Goal: Task Accomplishment & Management: Manage account settings

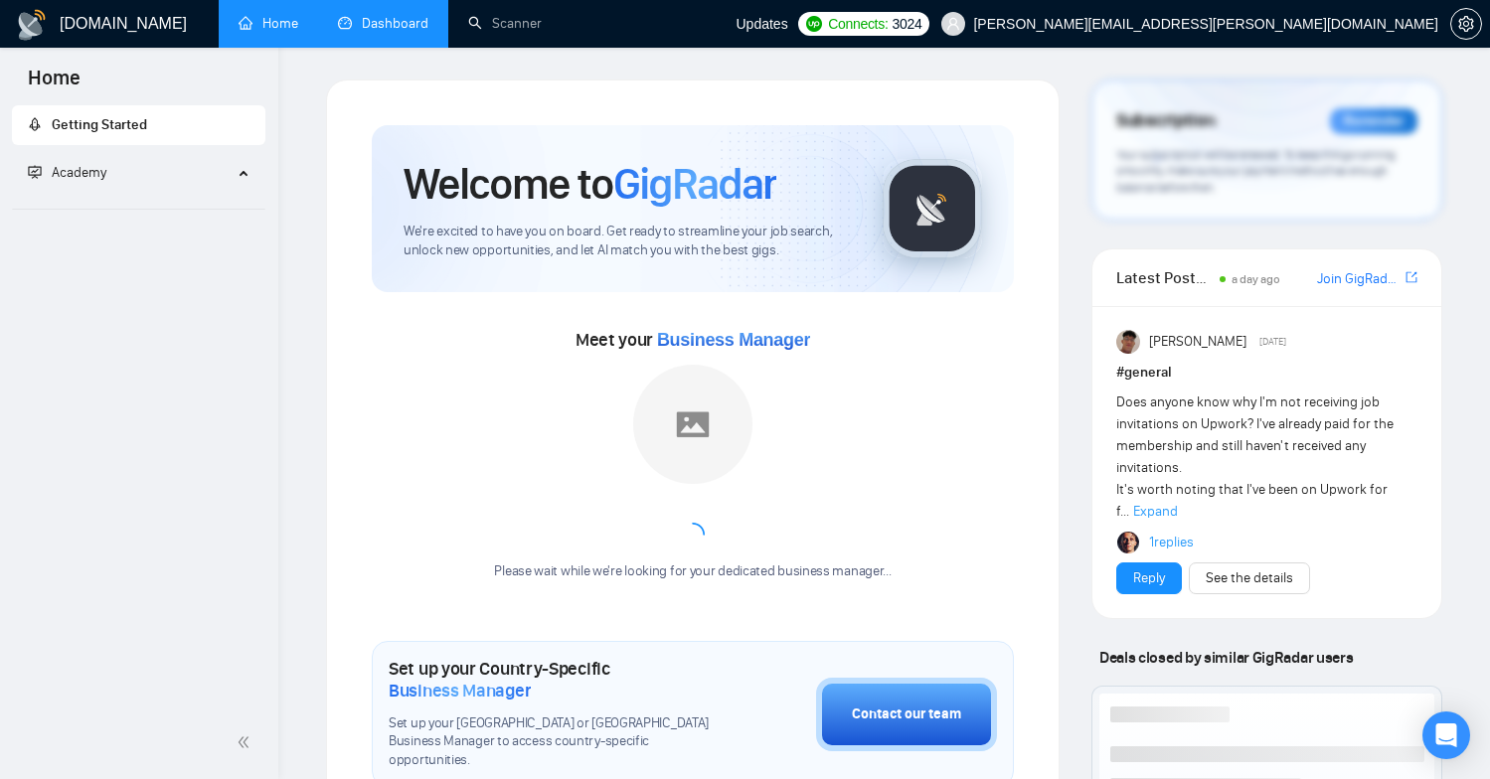
click at [405, 15] on link "Dashboard" at bounding box center [383, 23] width 90 height 17
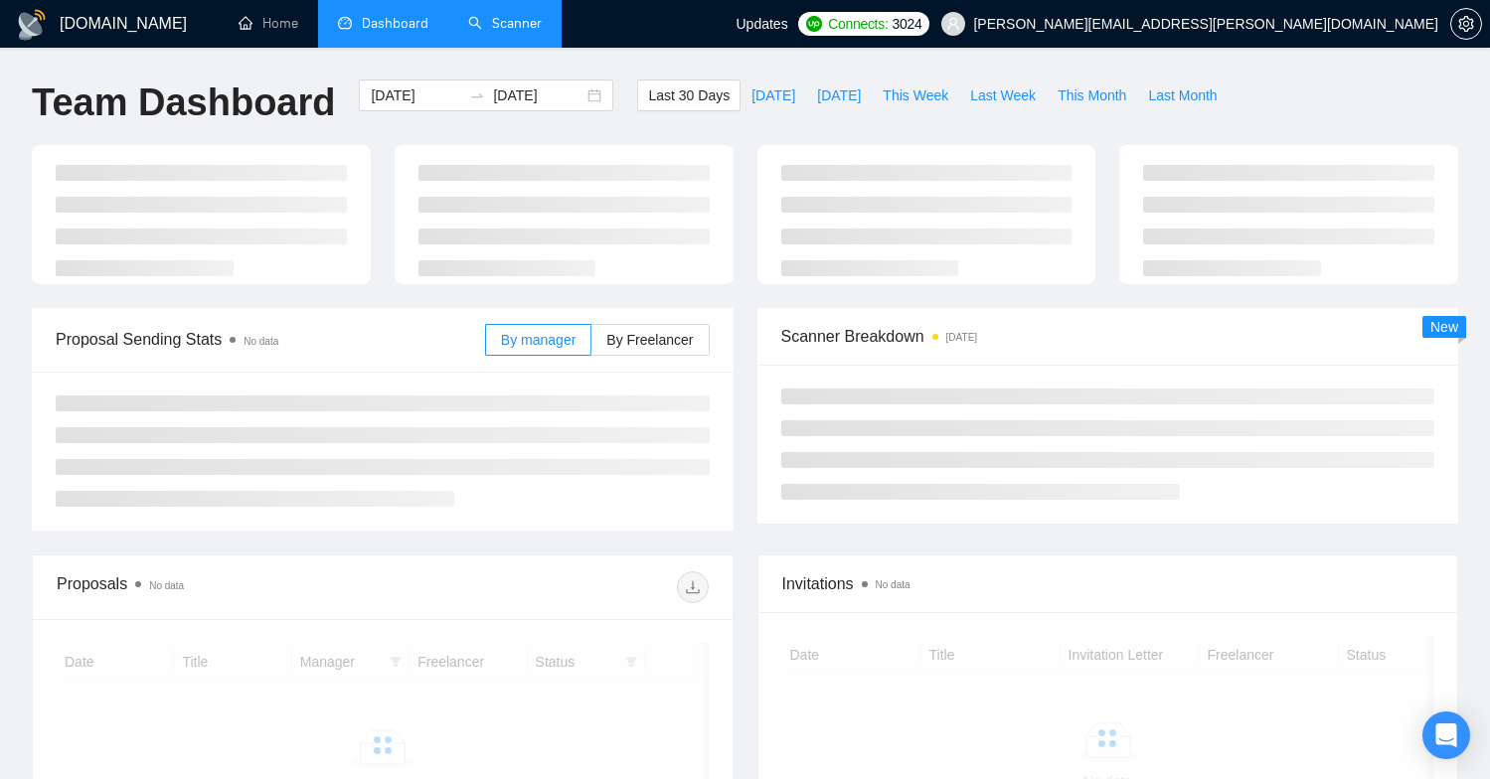
click at [499, 20] on link "Scanner" at bounding box center [505, 23] width 74 height 17
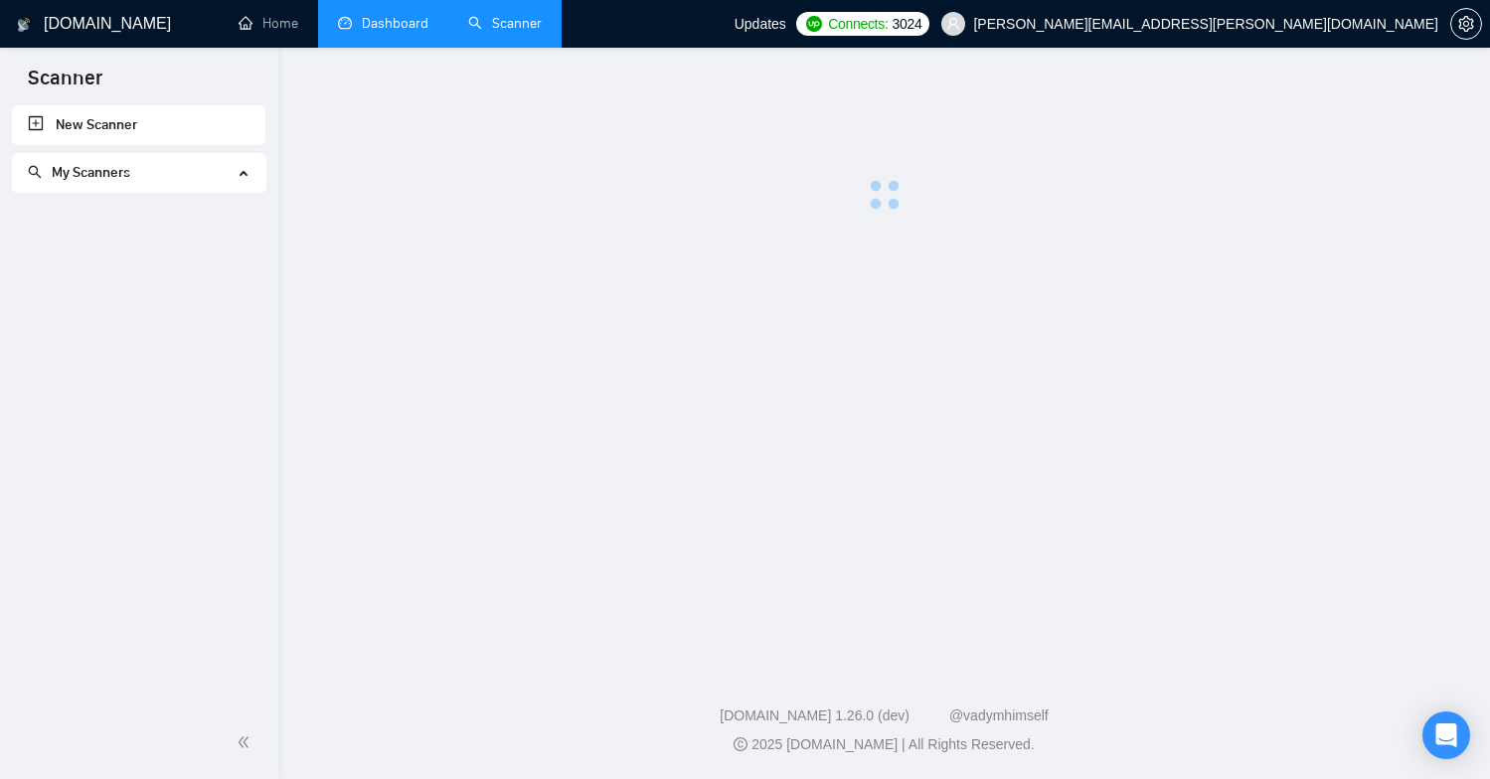
click at [499, 20] on link "Scanner" at bounding box center [505, 23] width 74 height 17
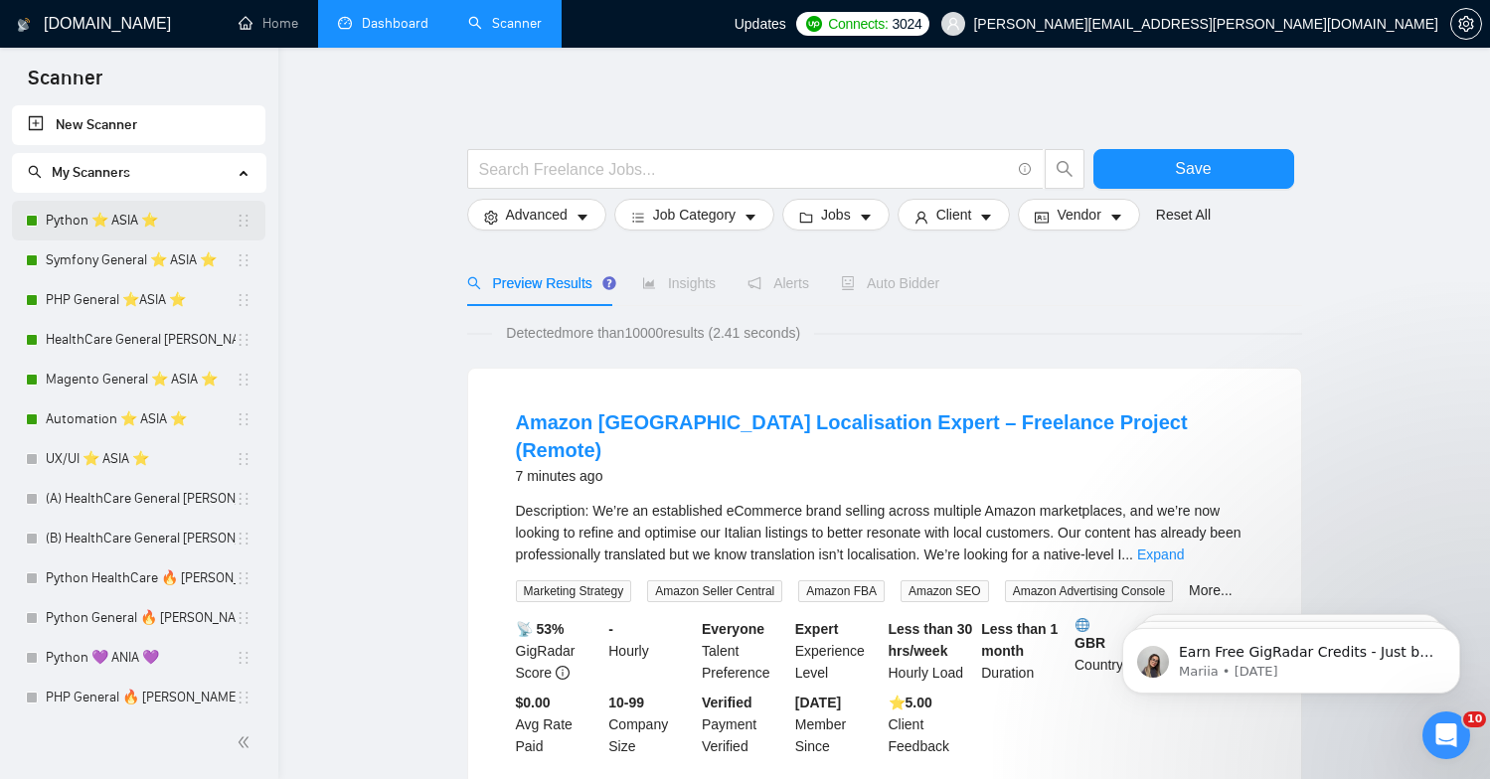
click at [89, 234] on link "Python ⭐️ ASIA ⭐️" at bounding box center [141, 221] width 190 height 40
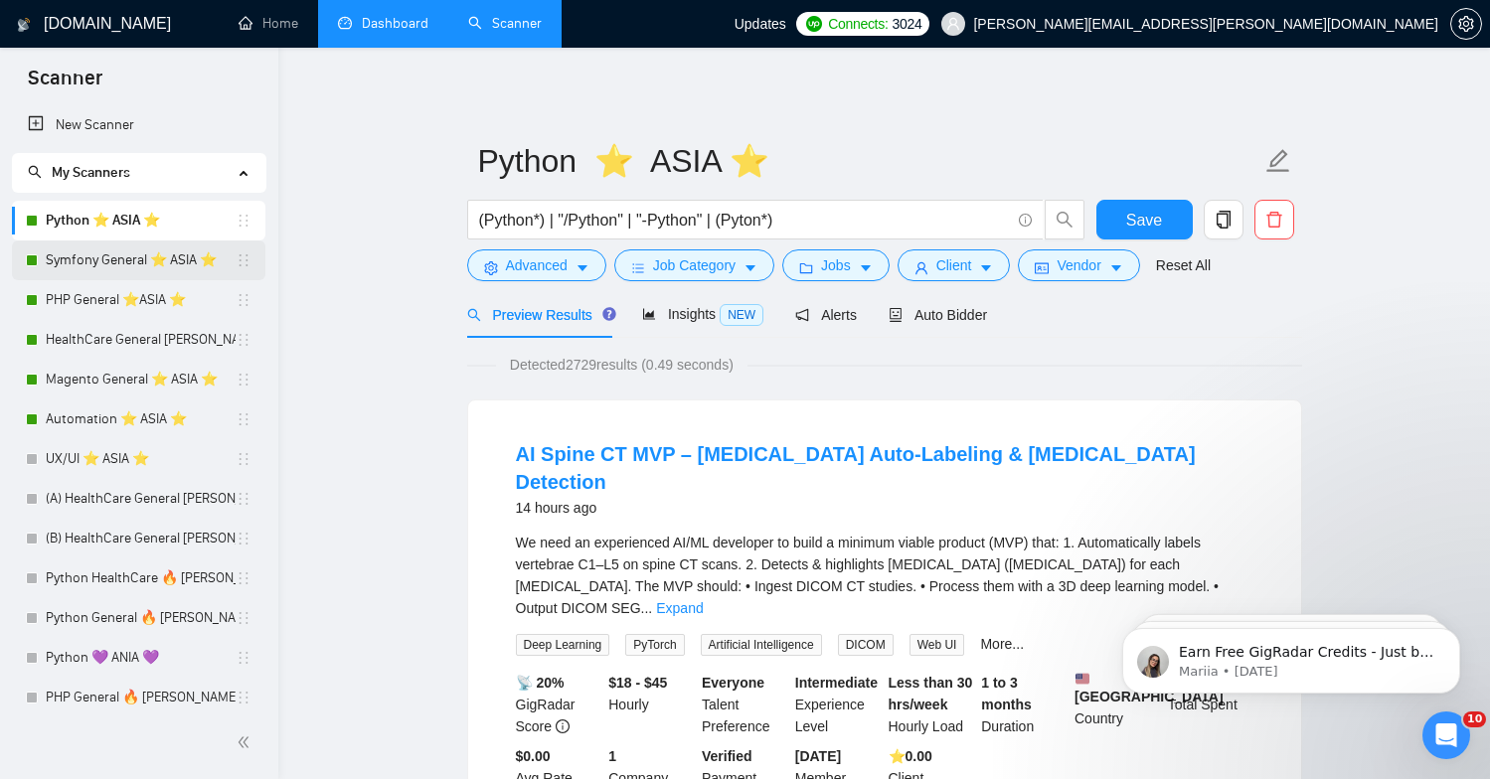
click at [126, 273] on link "Symfony General ⭐️ ASIA ⭐️" at bounding box center [141, 260] width 190 height 40
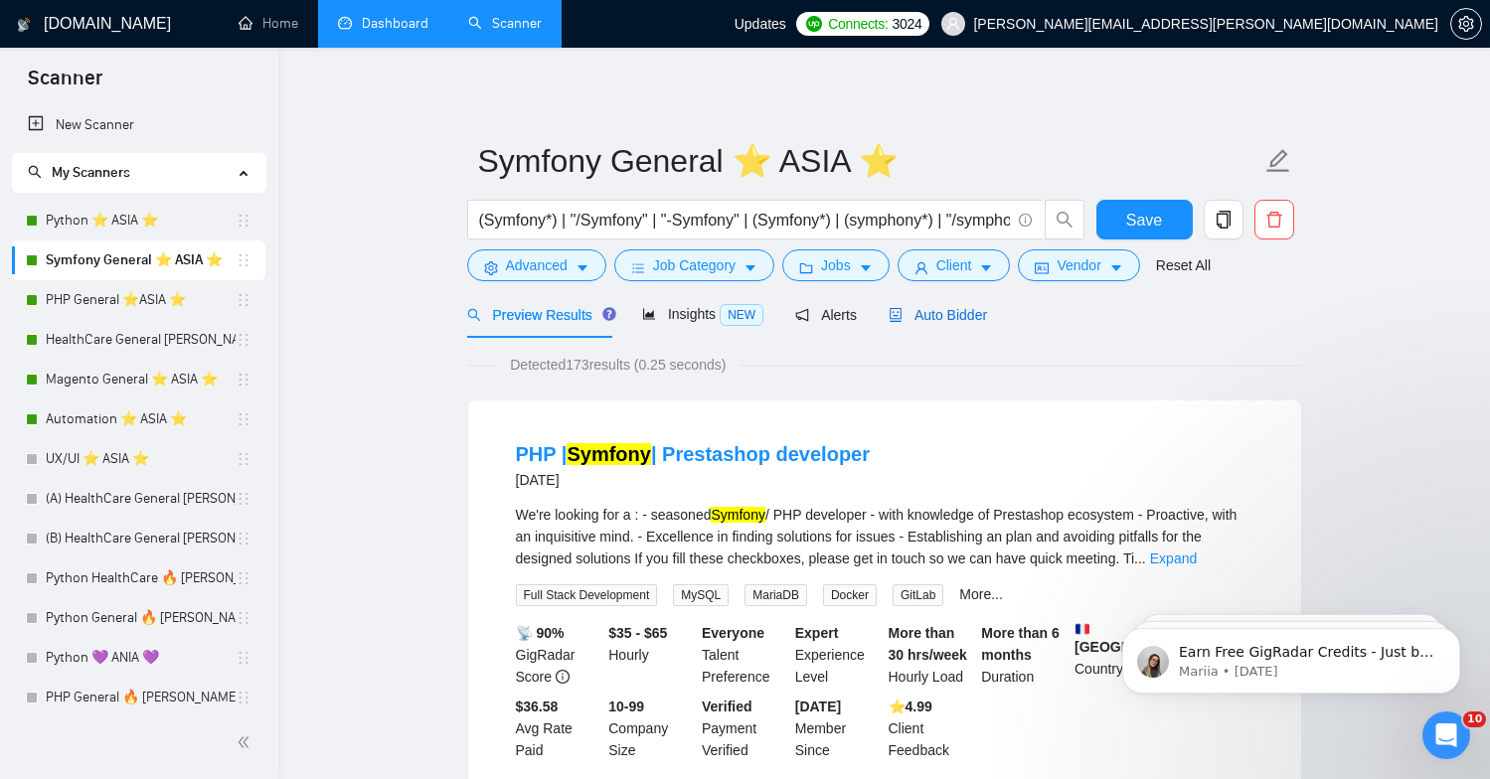
click at [944, 309] on span "Auto Bidder" at bounding box center [937, 315] width 98 height 16
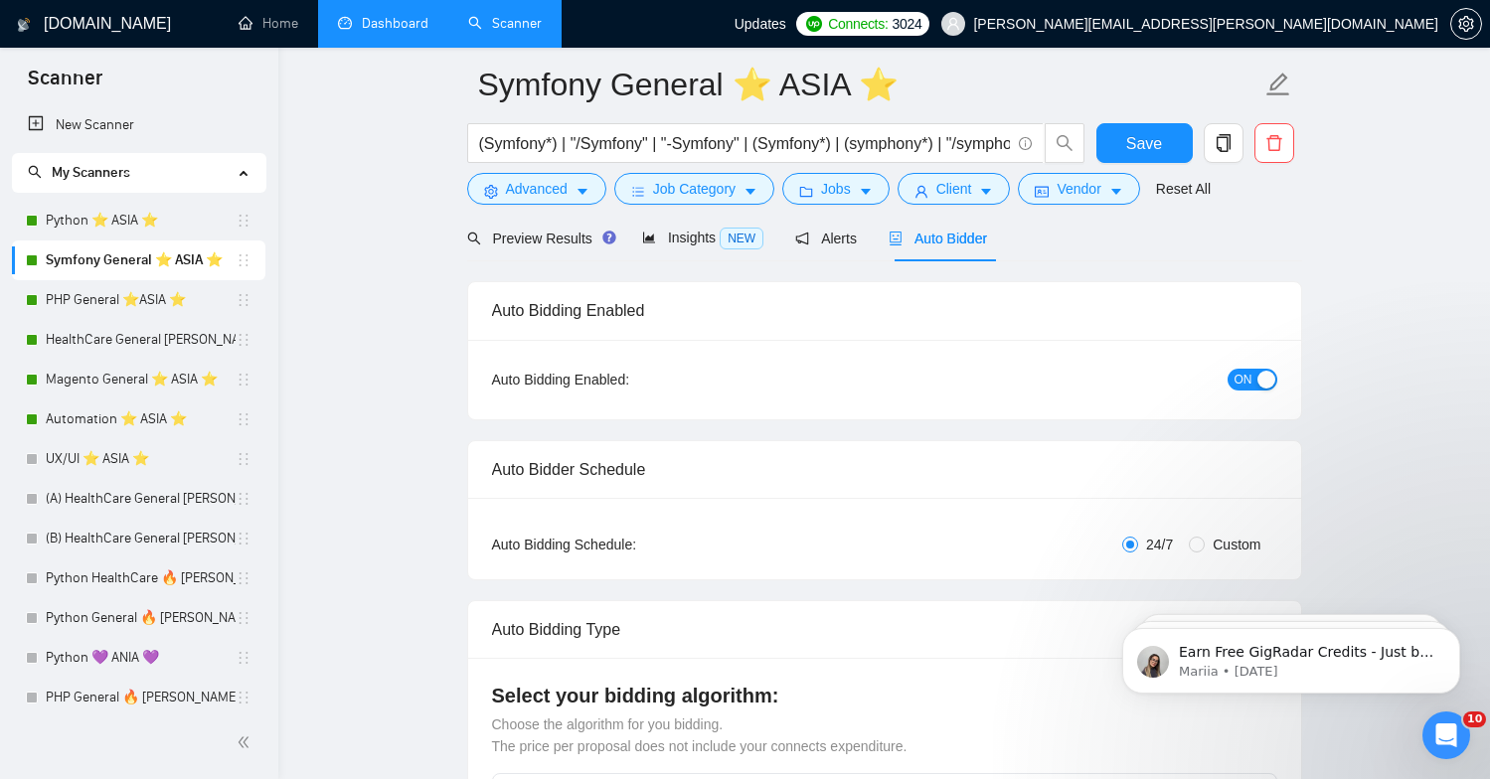
scroll to position [94, 0]
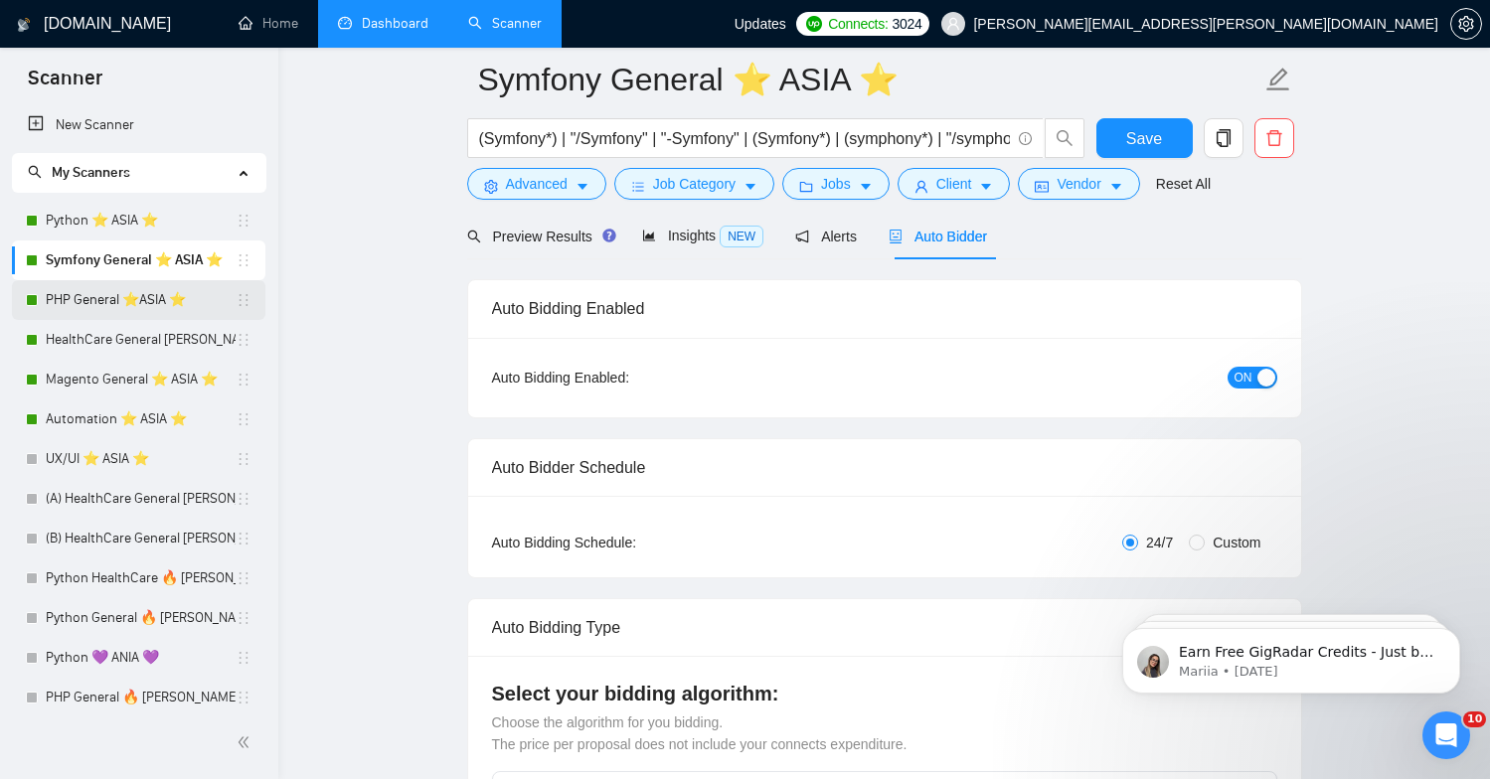
click at [115, 298] on link "PHP General ⭐️ASIA ⭐️" at bounding box center [141, 300] width 190 height 40
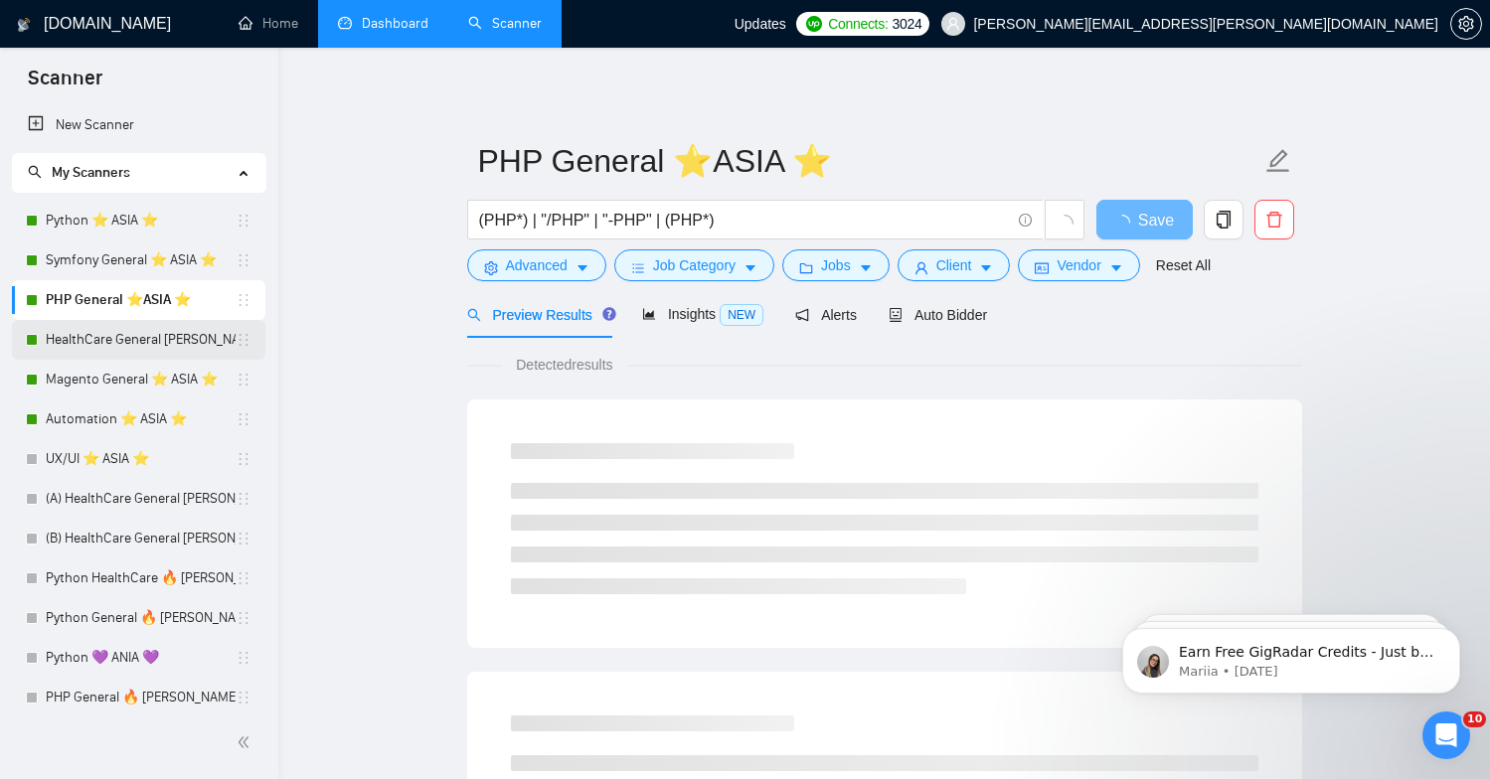
click at [125, 349] on link "HealthCare General [PERSON_NAME] ⭐️ASIA⭐️" at bounding box center [141, 340] width 190 height 40
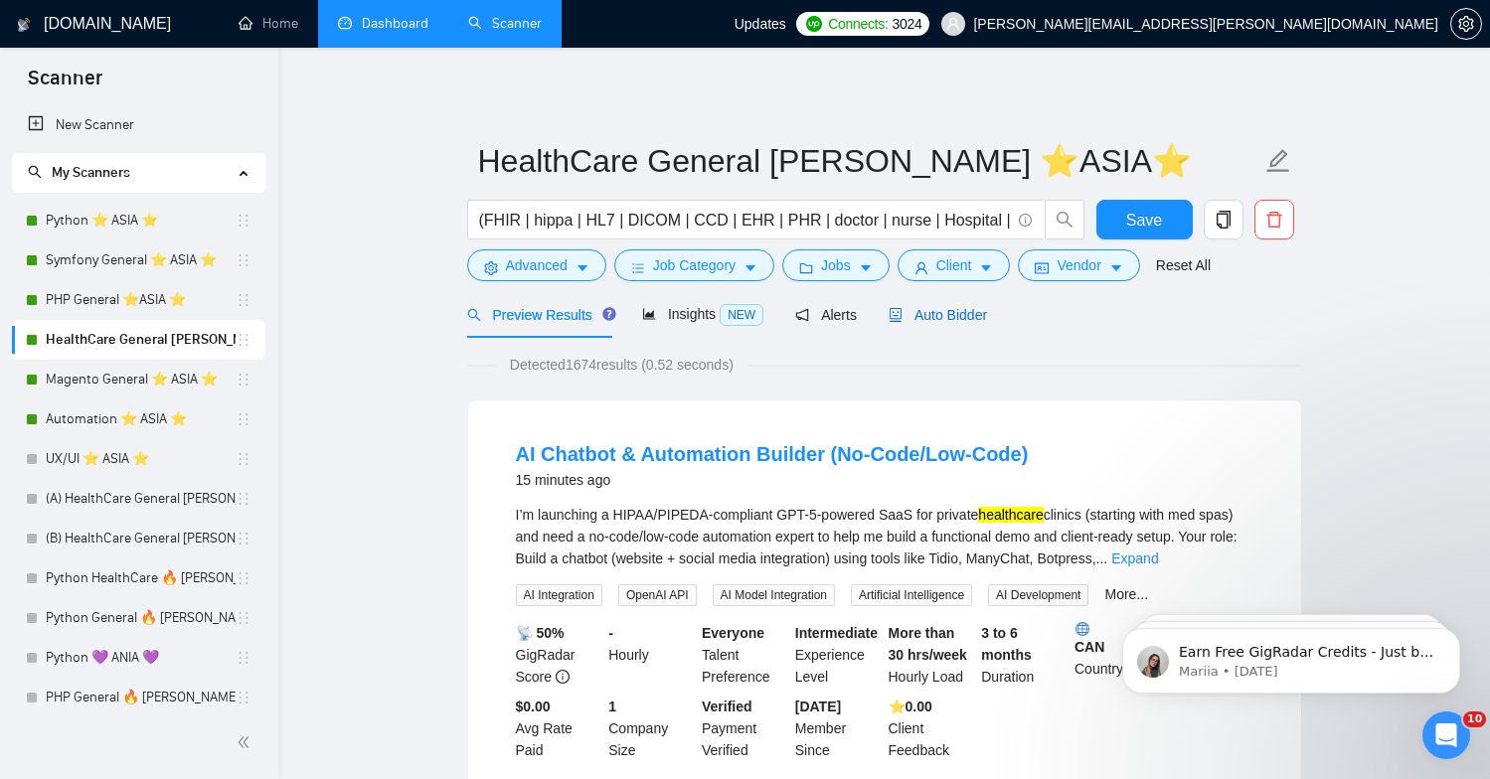
click at [959, 305] on div "Auto Bidder" at bounding box center [937, 315] width 98 height 22
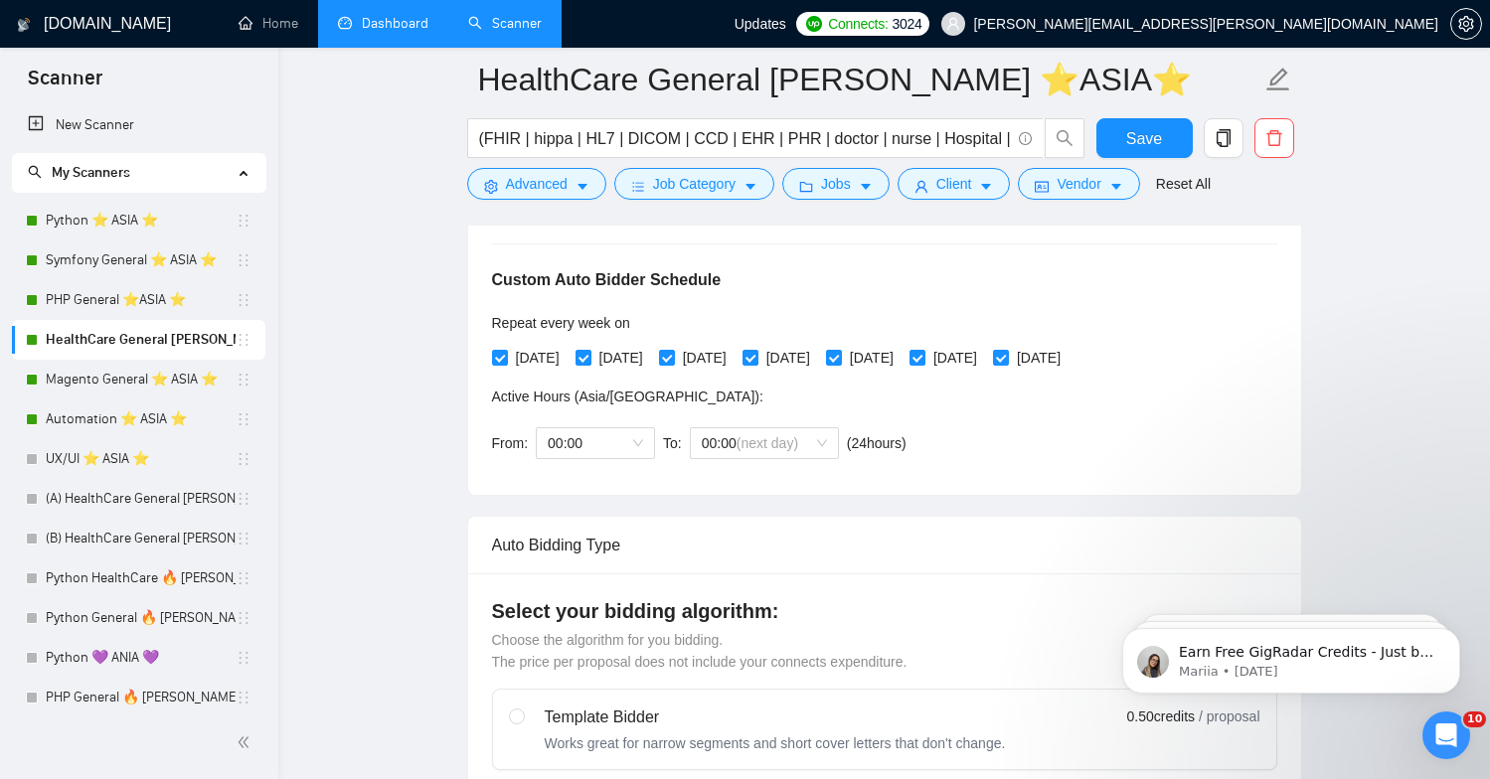
scroll to position [347, 0]
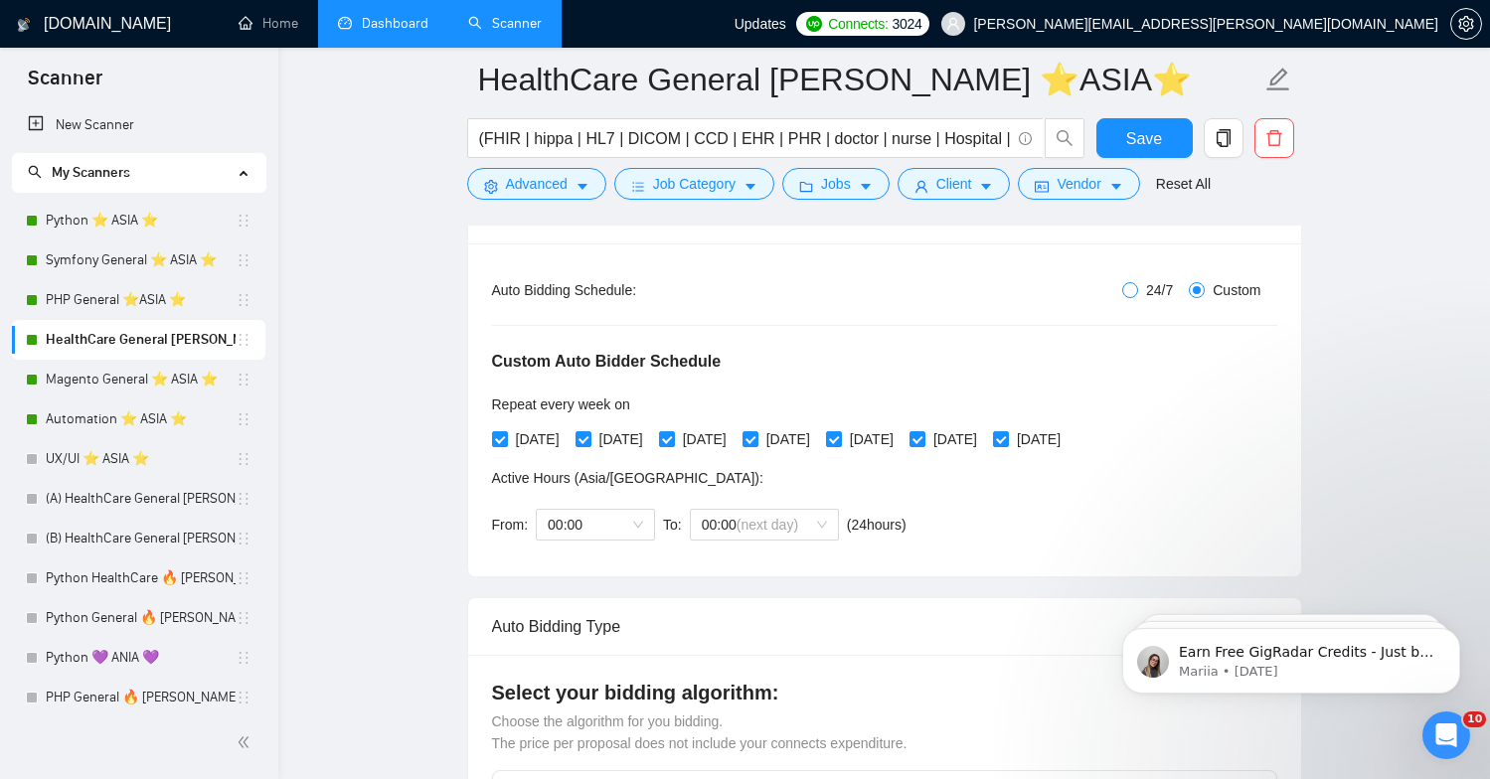
click at [1130, 290] on span at bounding box center [1130, 290] width 16 height 16
click at [1130, 290] on input "24/7" at bounding box center [1130, 290] width 16 height 16
radio input "true"
radio input "false"
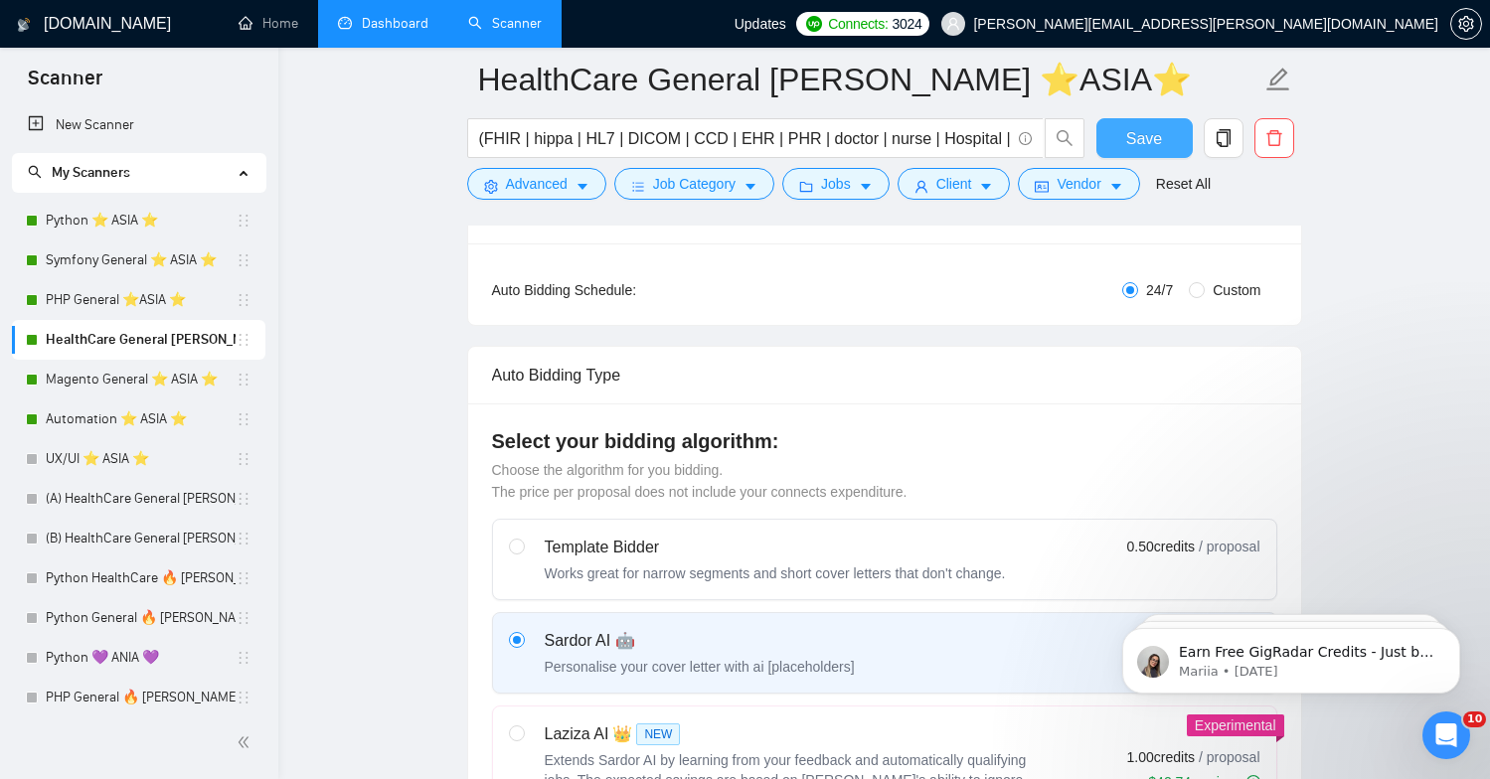
click at [1155, 136] on span "Save" at bounding box center [1144, 138] width 36 height 25
click at [103, 377] on link "Magento General ⭐️ ASIA ⭐️" at bounding box center [141, 380] width 190 height 40
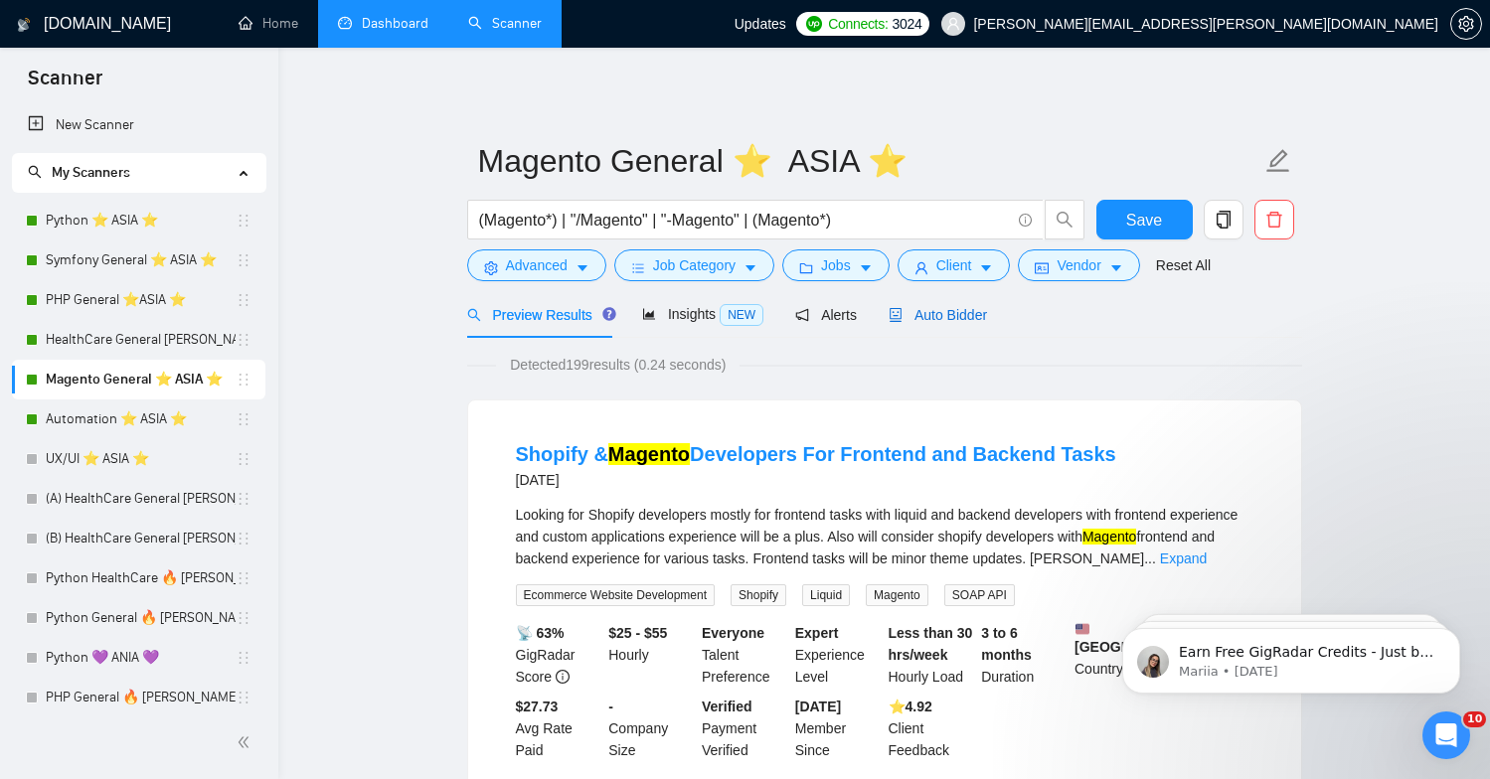
click at [956, 322] on span "Auto Bidder" at bounding box center [937, 315] width 98 height 16
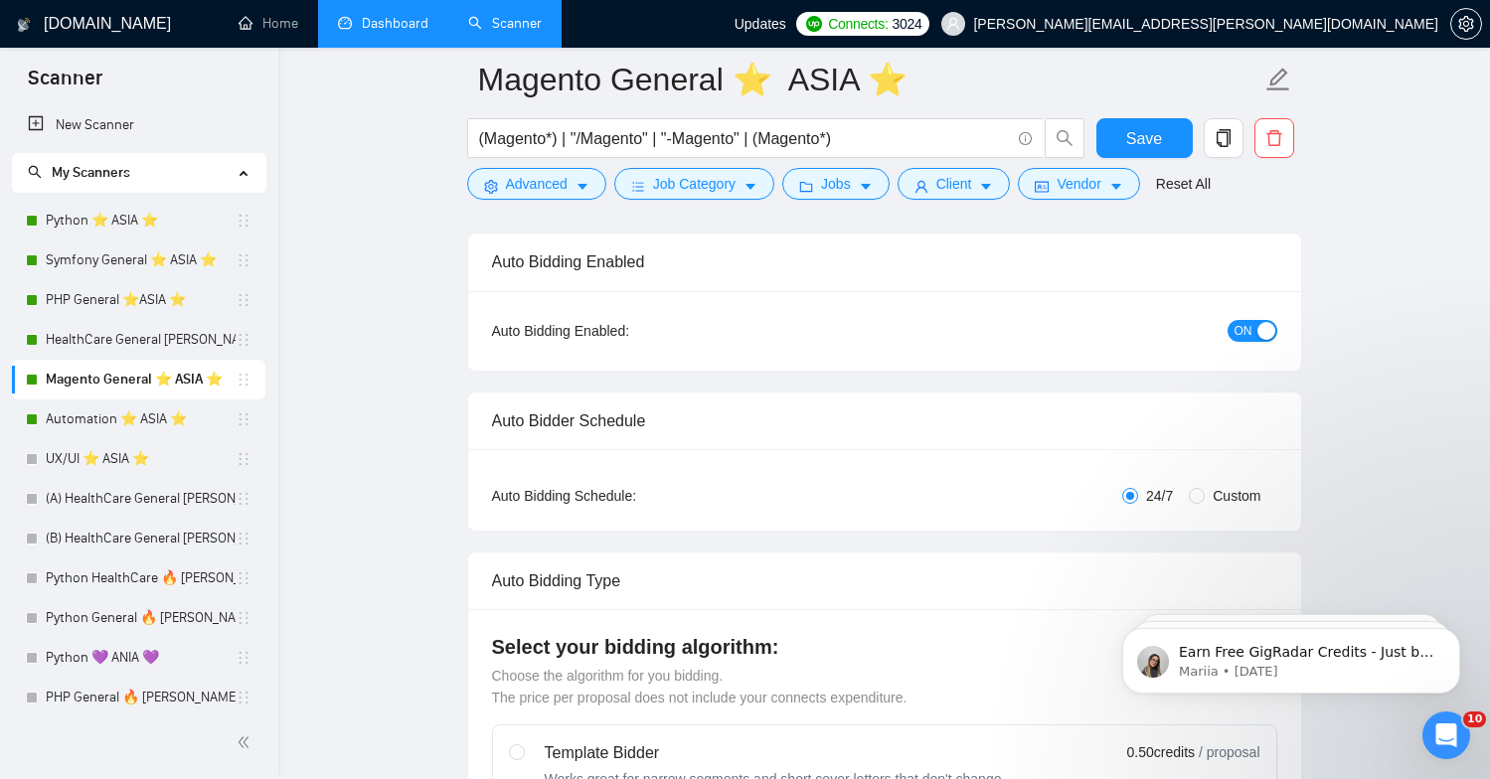
scroll to position [370, 0]
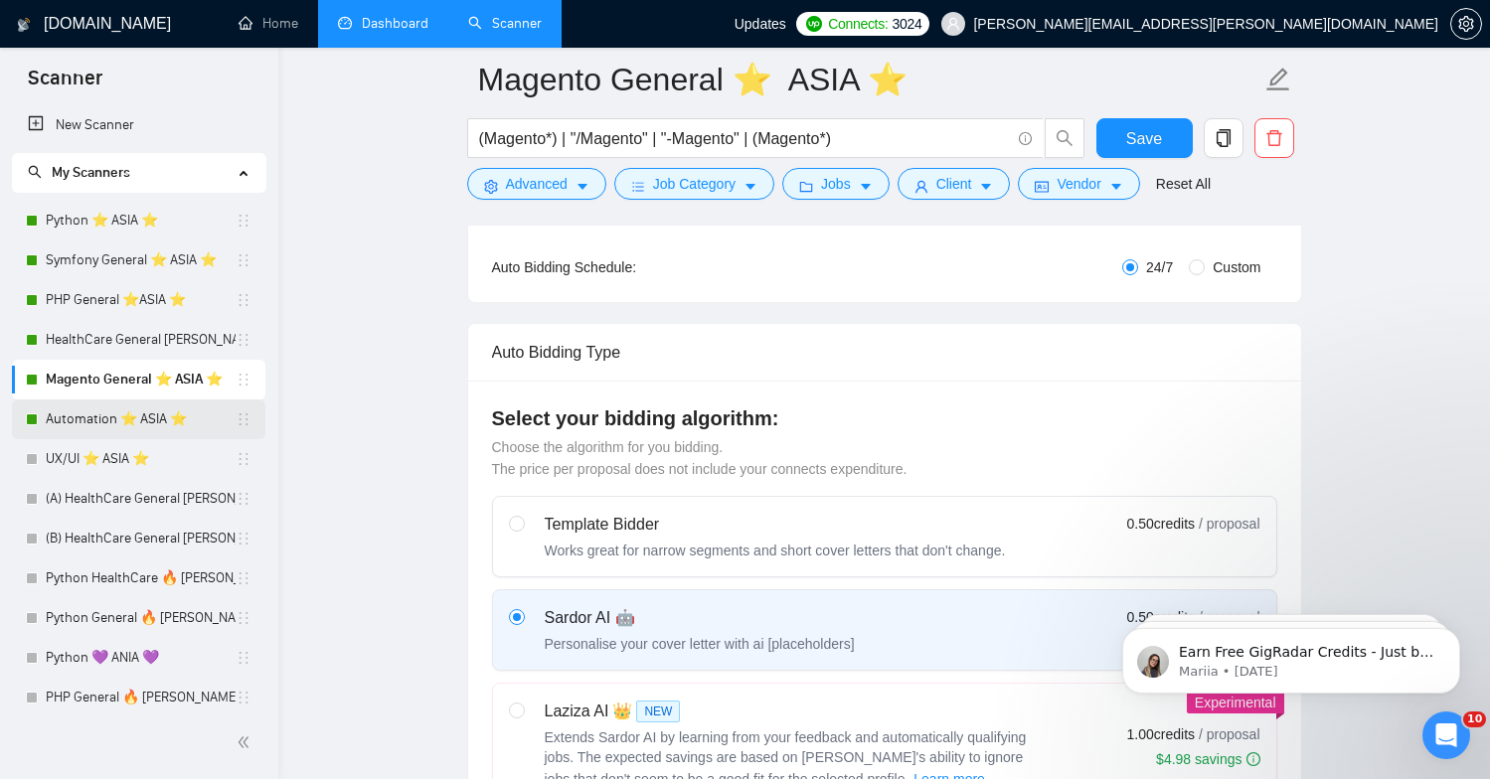
click at [209, 427] on link "Automation ⭐️ ASIA ⭐️" at bounding box center [141, 419] width 190 height 40
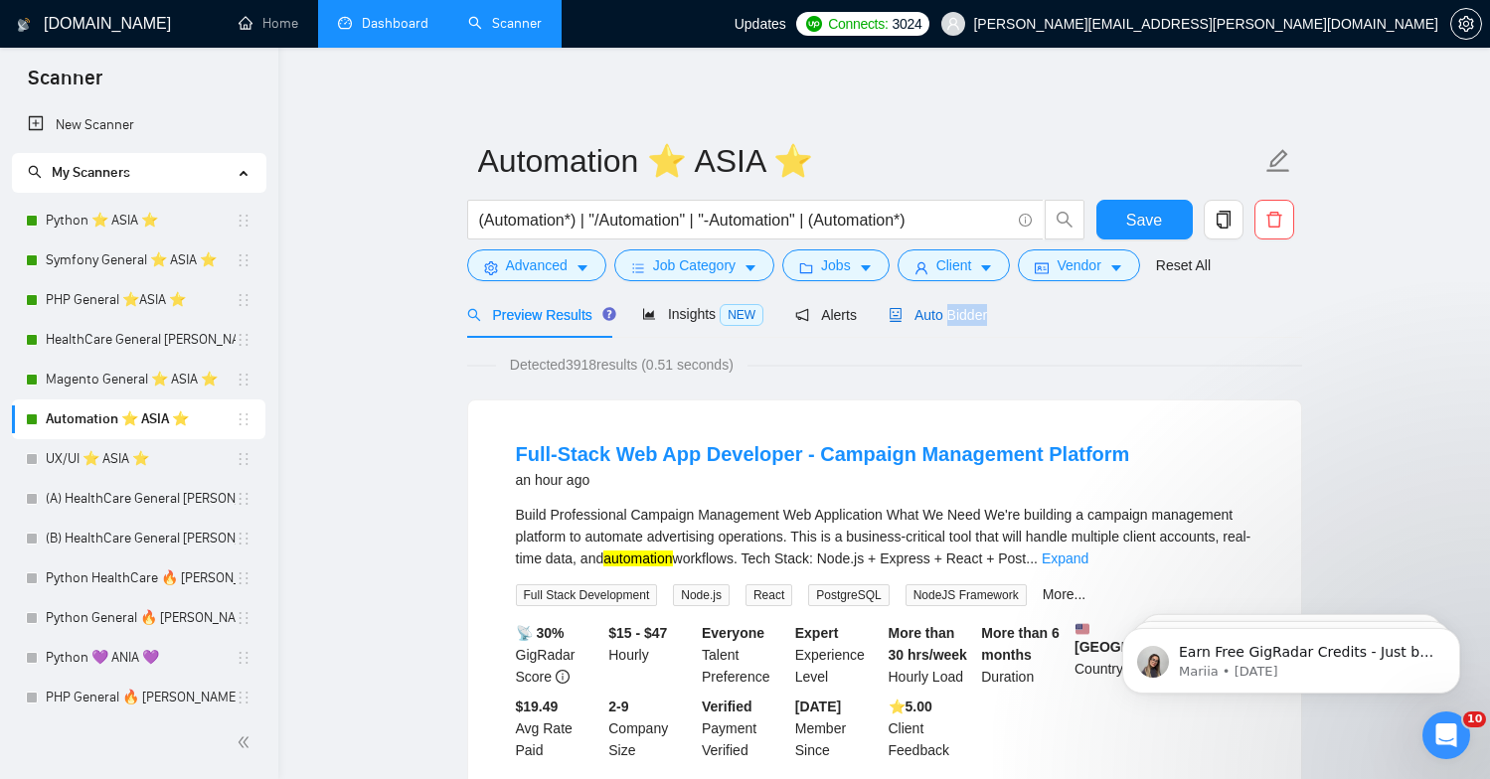
click at [940, 309] on span "Auto Bidder" at bounding box center [937, 315] width 98 height 16
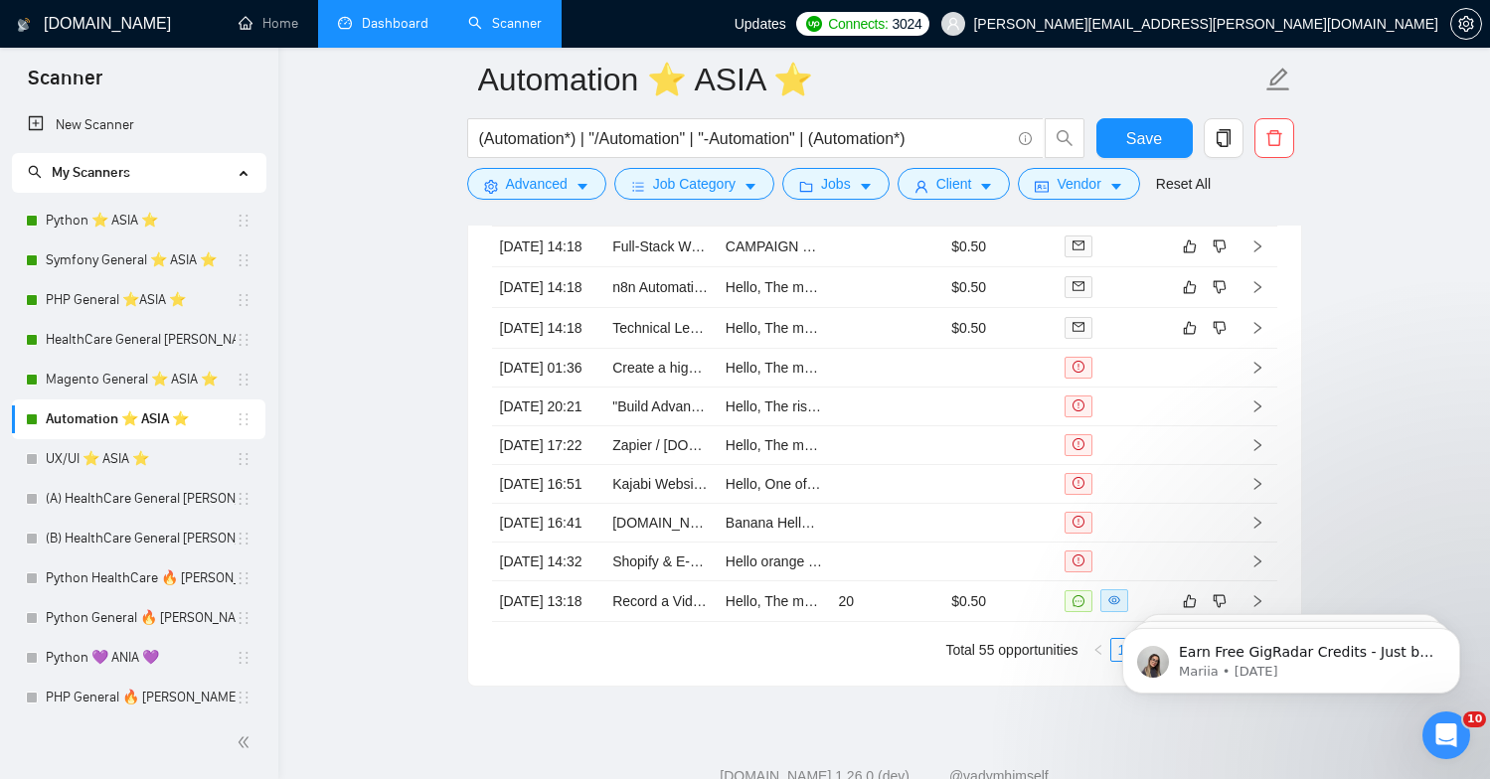
scroll to position [4944, 0]
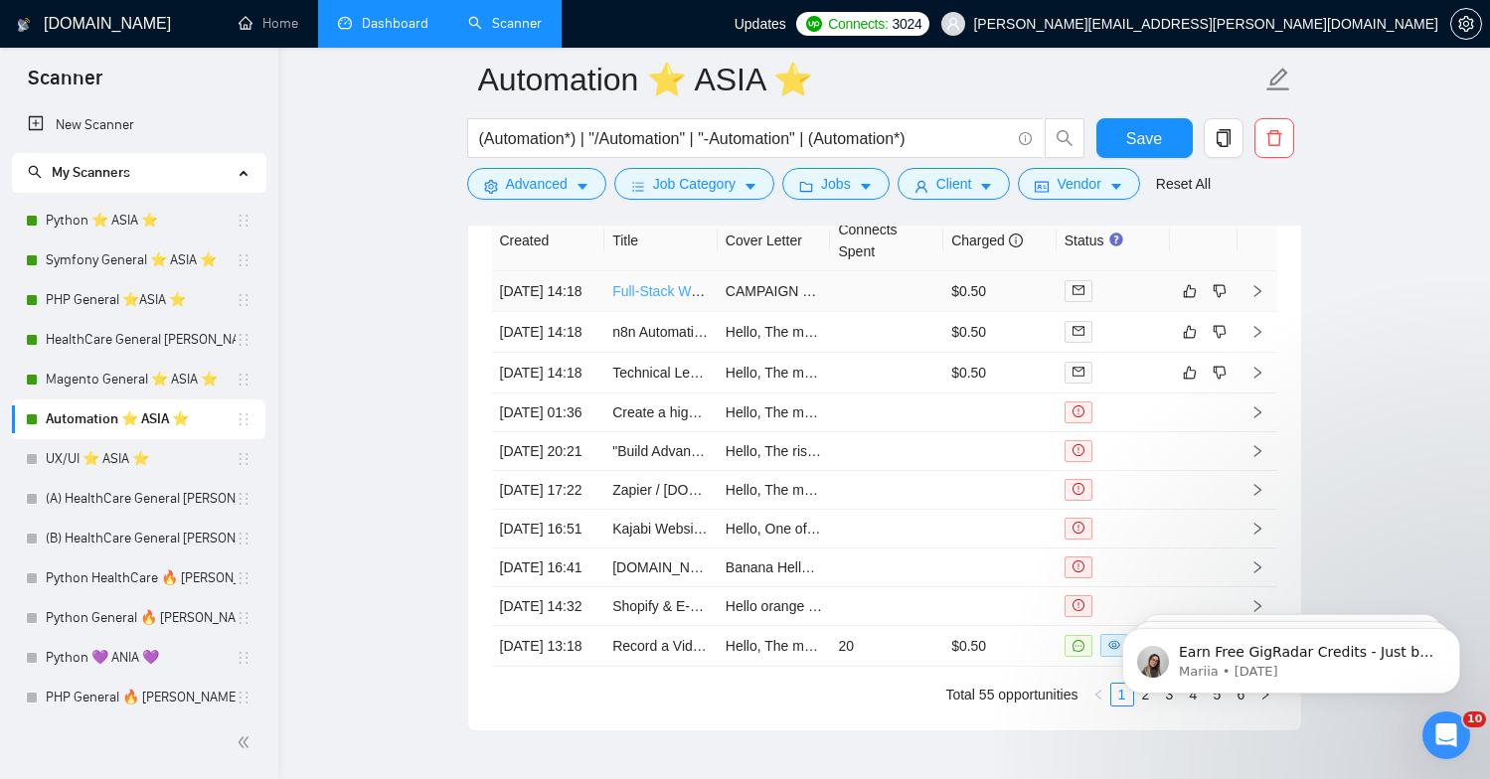
click at [657, 299] on link "Full-Stack Web App Developer - Campaign Management Platform" at bounding box center [814, 291] width 405 height 16
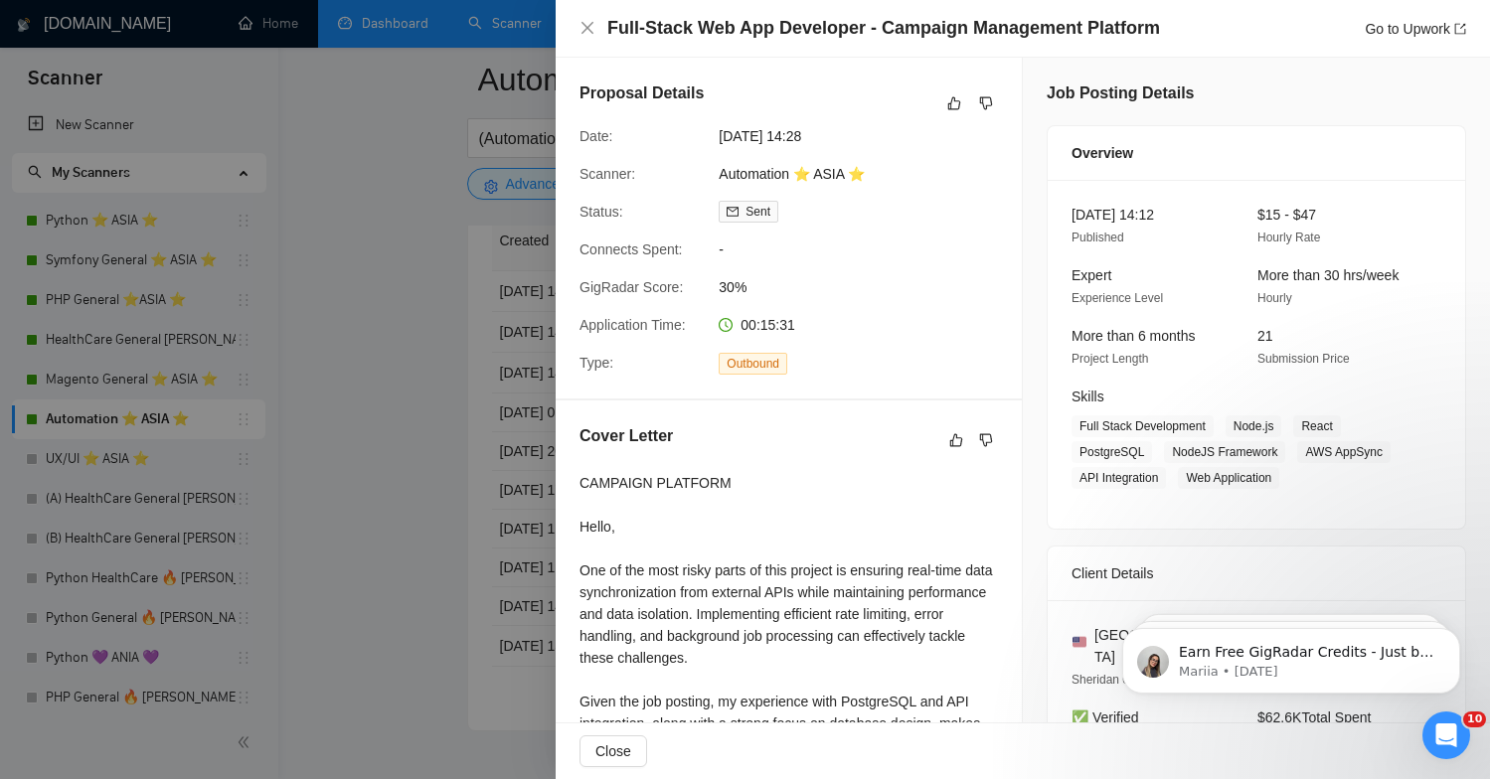
click at [414, 398] on div at bounding box center [745, 389] width 1490 height 779
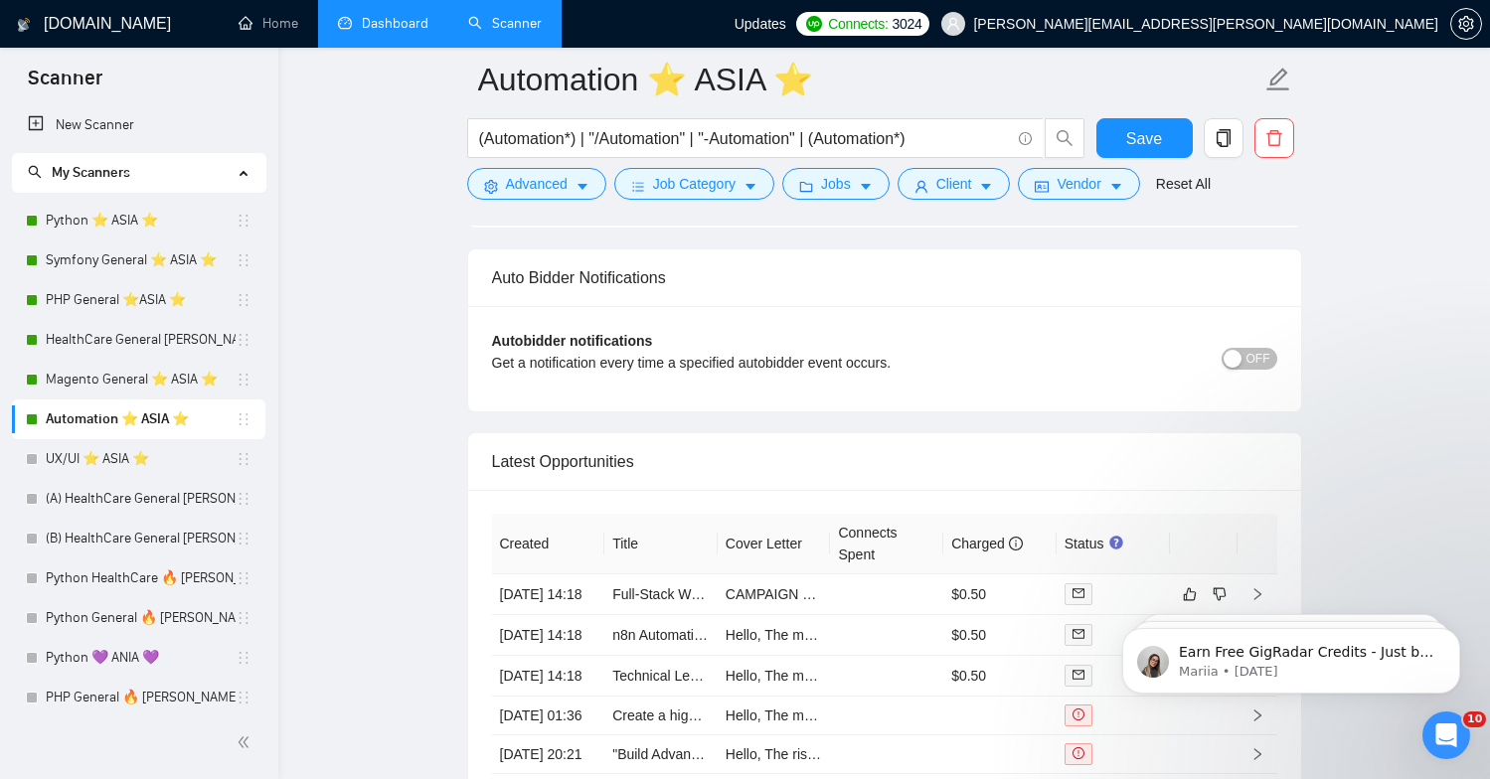
scroll to position [4590, 0]
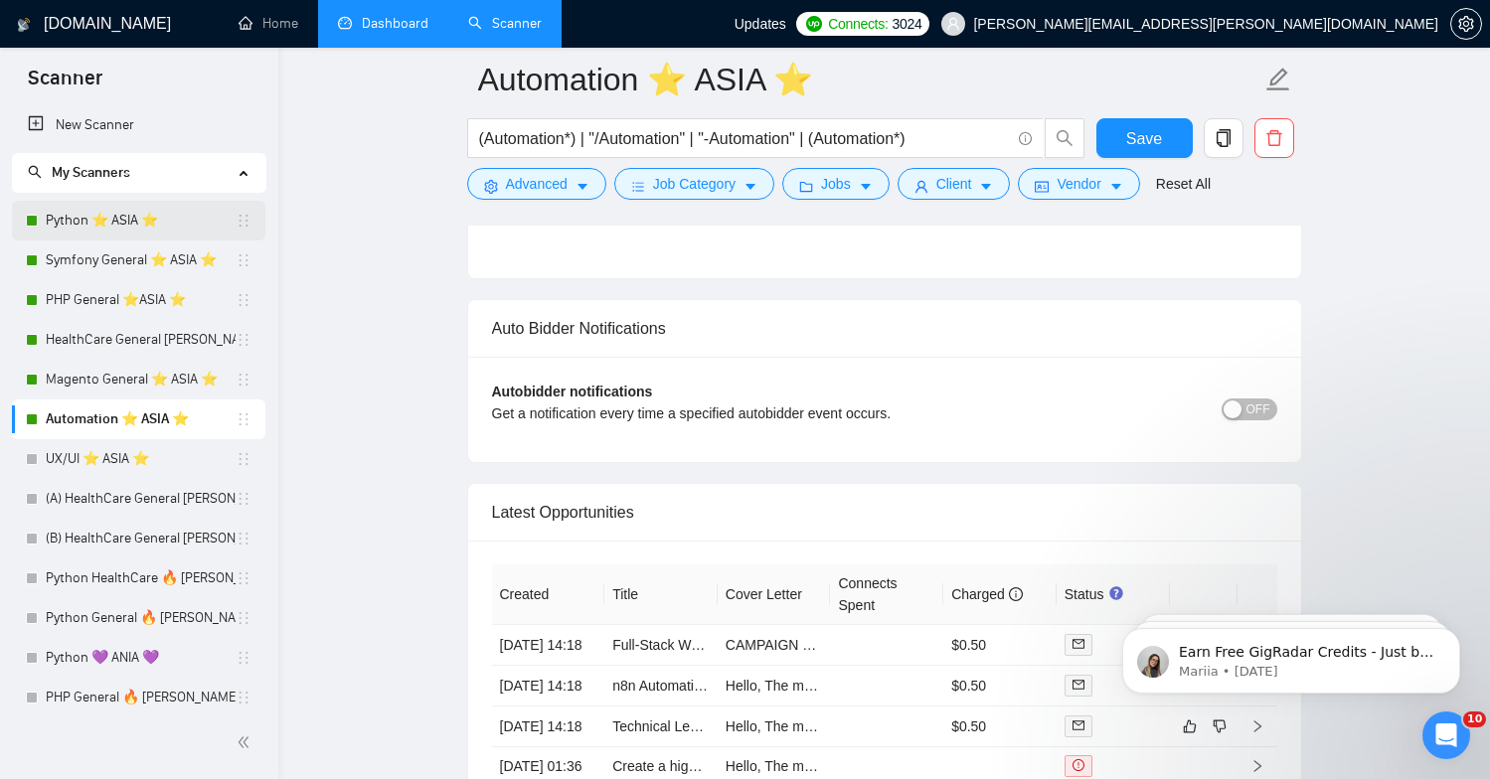
click at [186, 224] on link "Python ⭐️ ASIA ⭐️" at bounding box center [141, 221] width 190 height 40
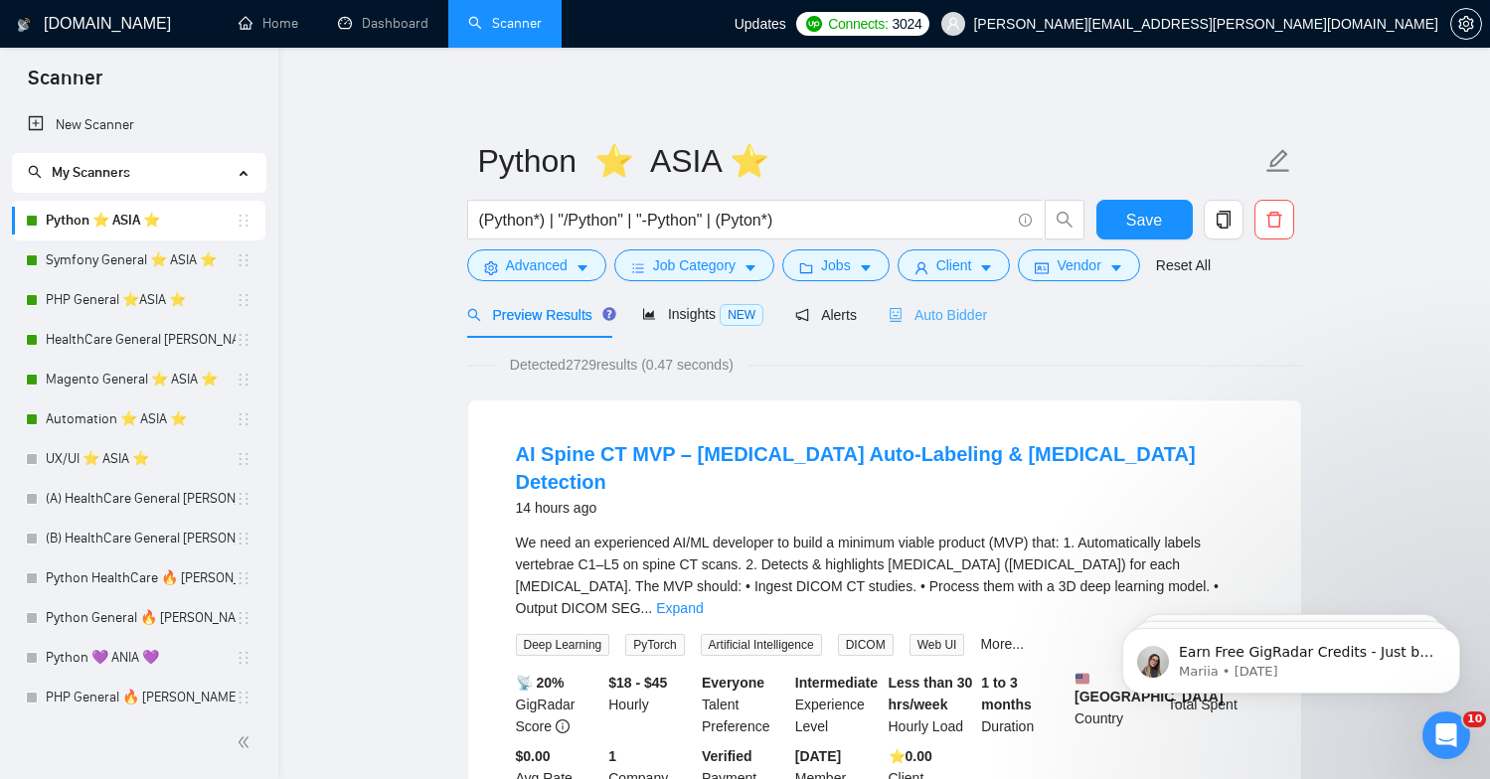
click at [982, 336] on div "Auto Bidder" at bounding box center [937, 314] width 98 height 47
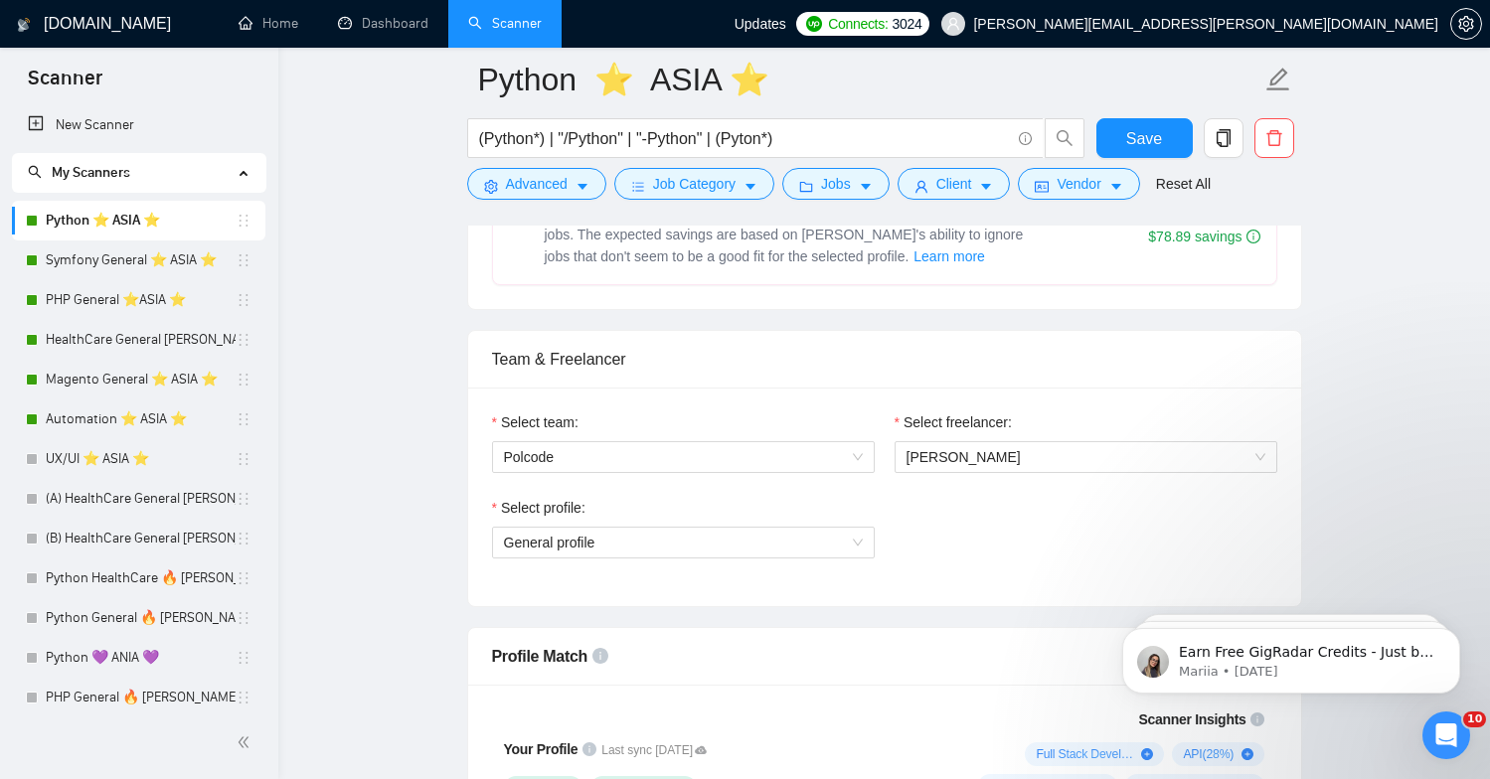
scroll to position [927, 0]
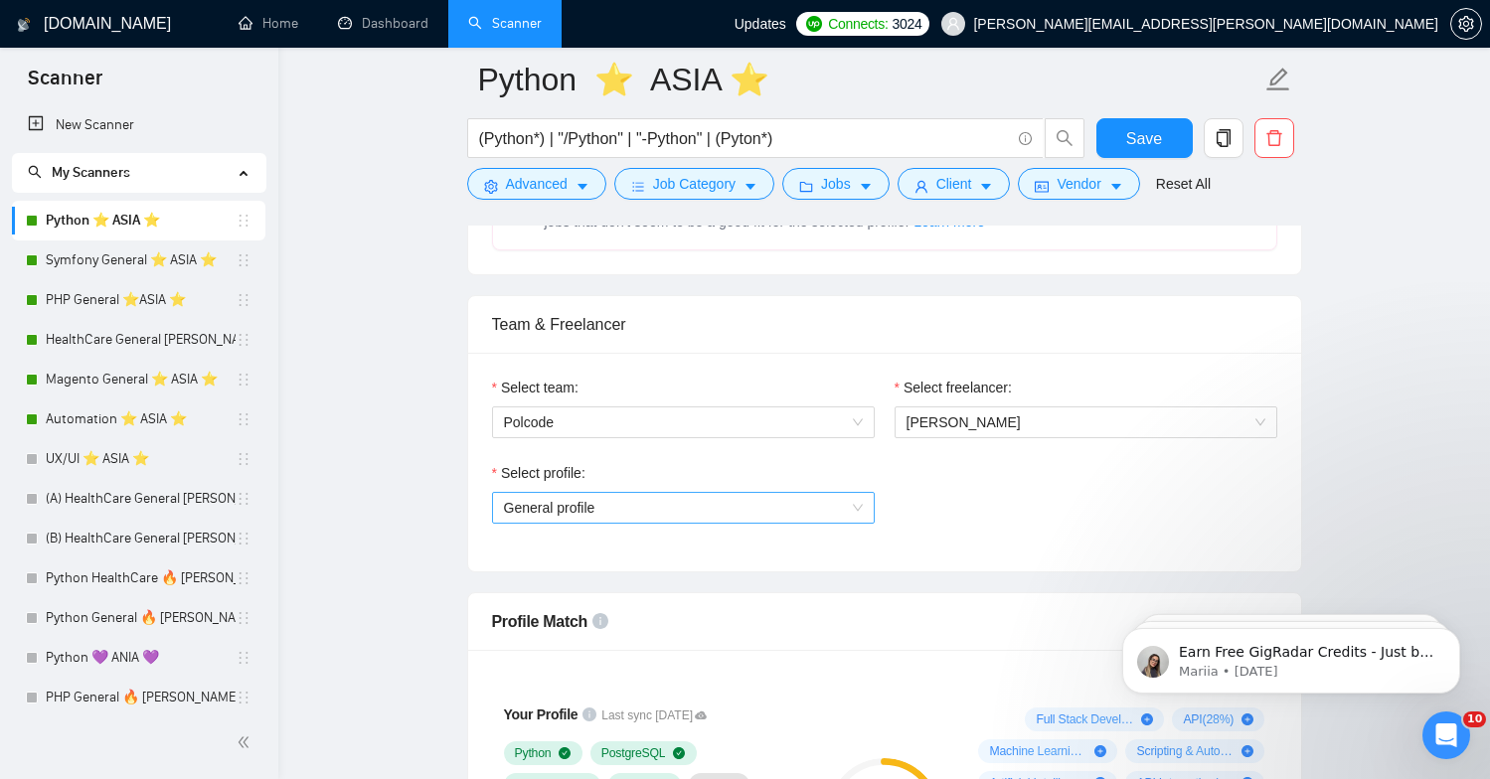
click at [667, 512] on span "General profile" at bounding box center [683, 508] width 359 height 30
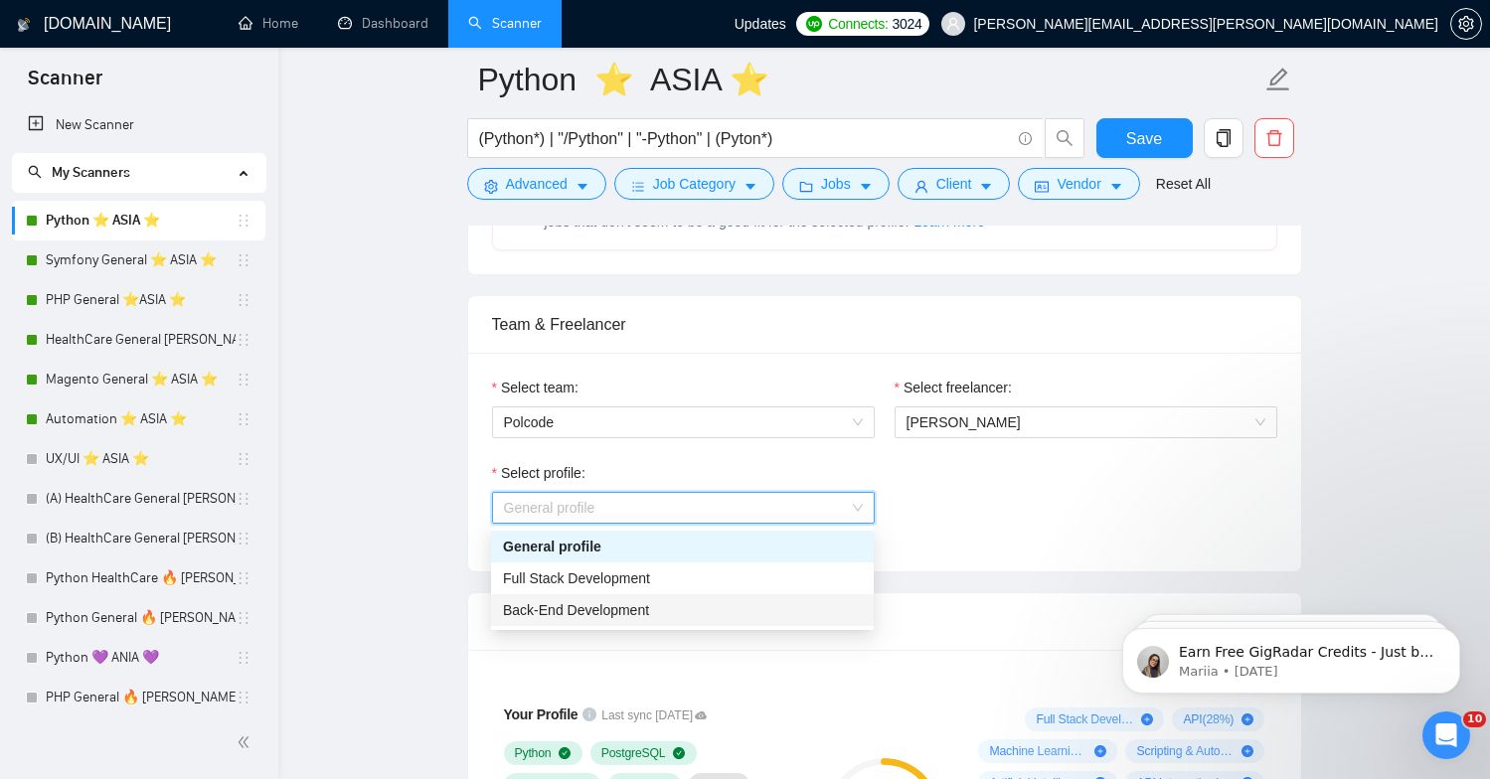
click at [629, 608] on span "Back-End Development" at bounding box center [576, 610] width 146 height 16
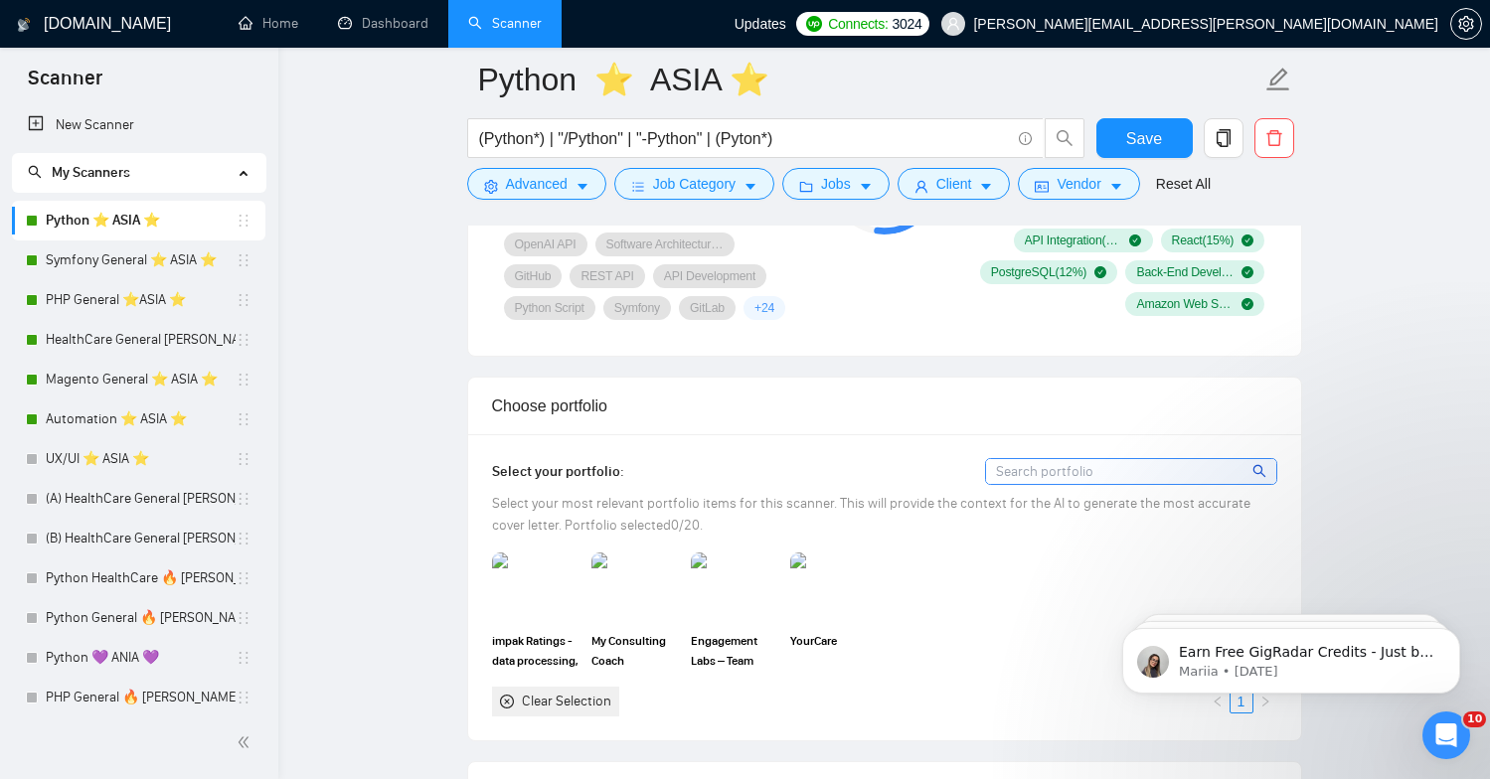
scroll to position [1743, 0]
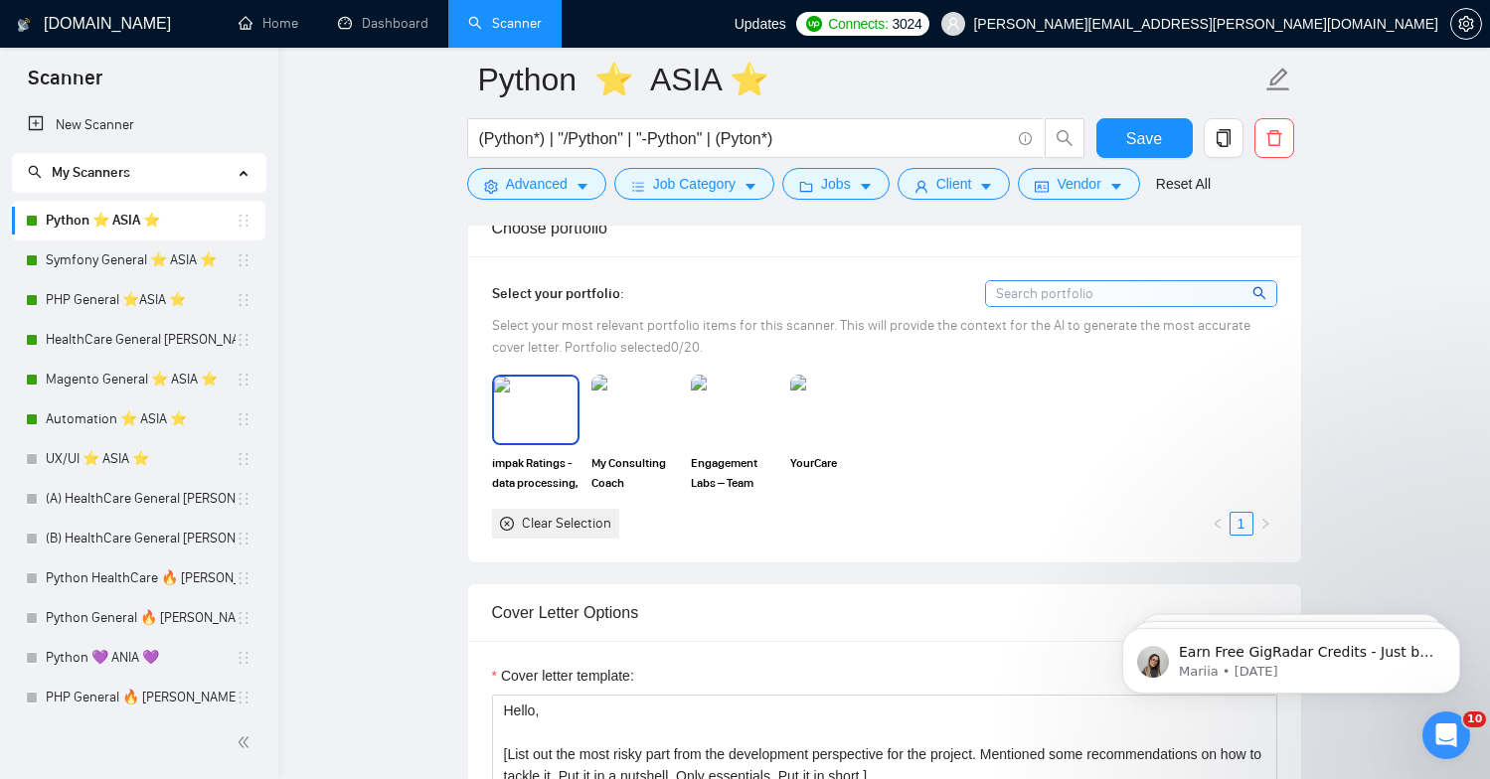
click at [535, 440] on img at bounding box center [535, 410] width 83 height 66
click at [656, 442] on img at bounding box center [634, 410] width 83 height 66
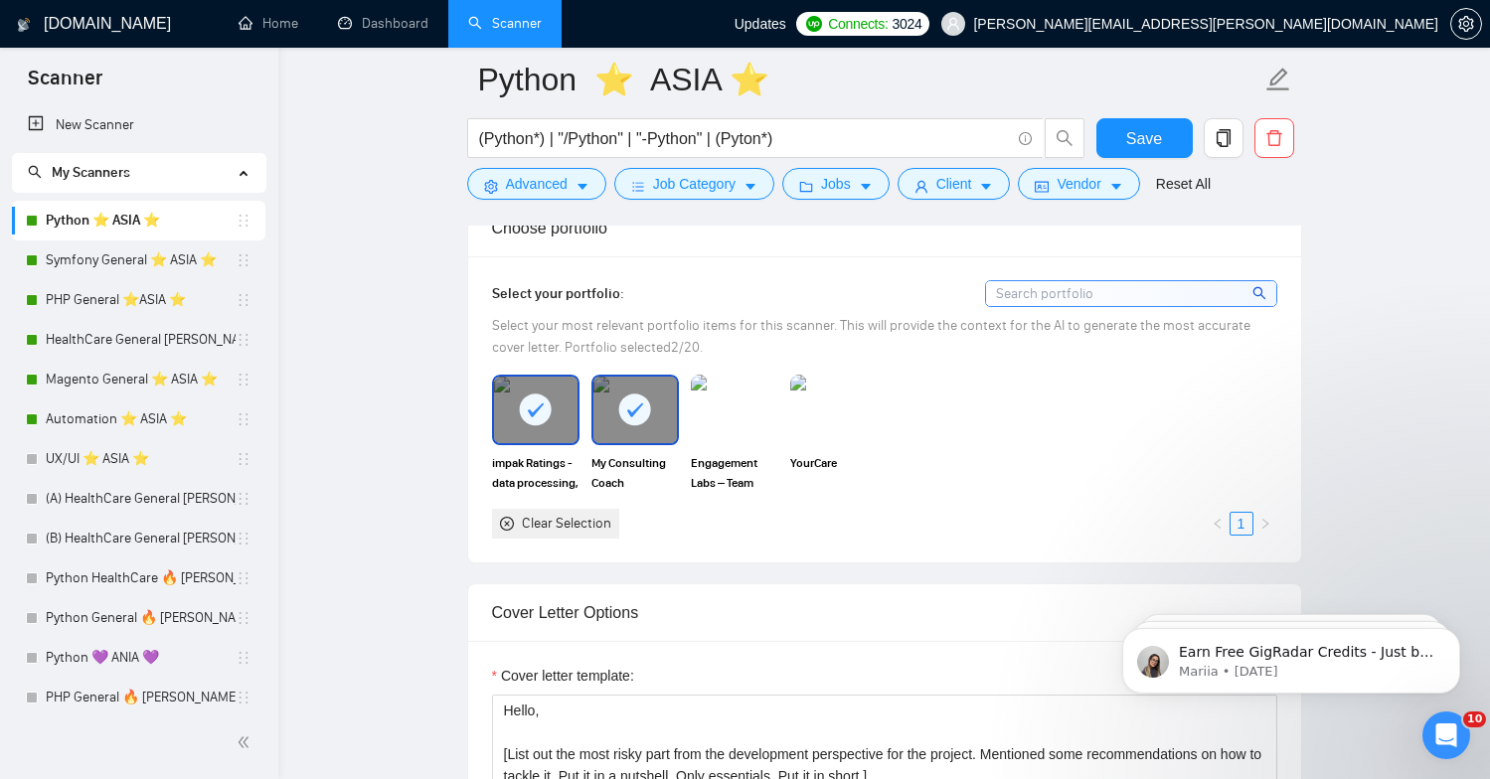
click at [738, 444] on img at bounding box center [734, 410] width 87 height 70
click at [815, 442] on img at bounding box center [833, 410] width 83 height 66
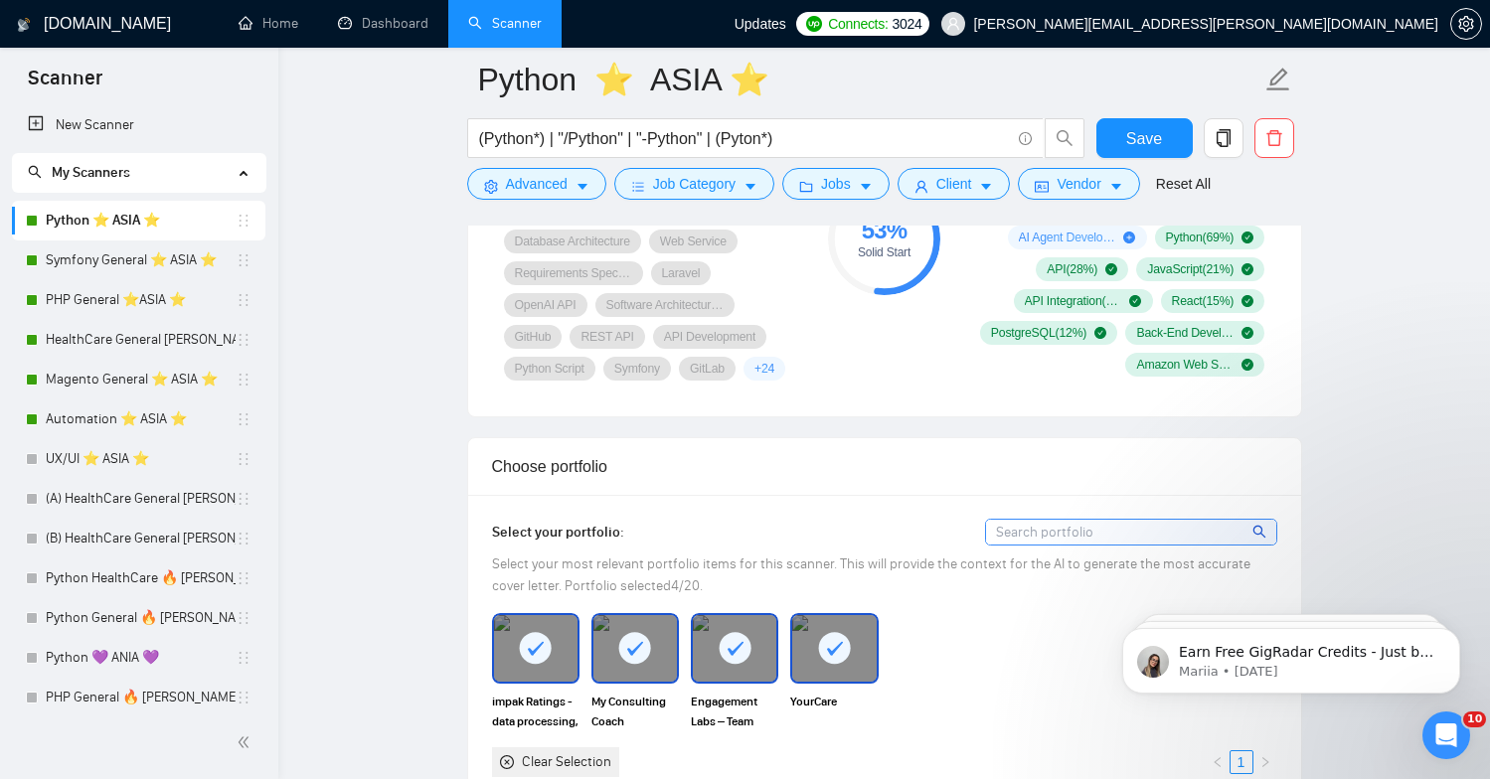
scroll to position [1597, 0]
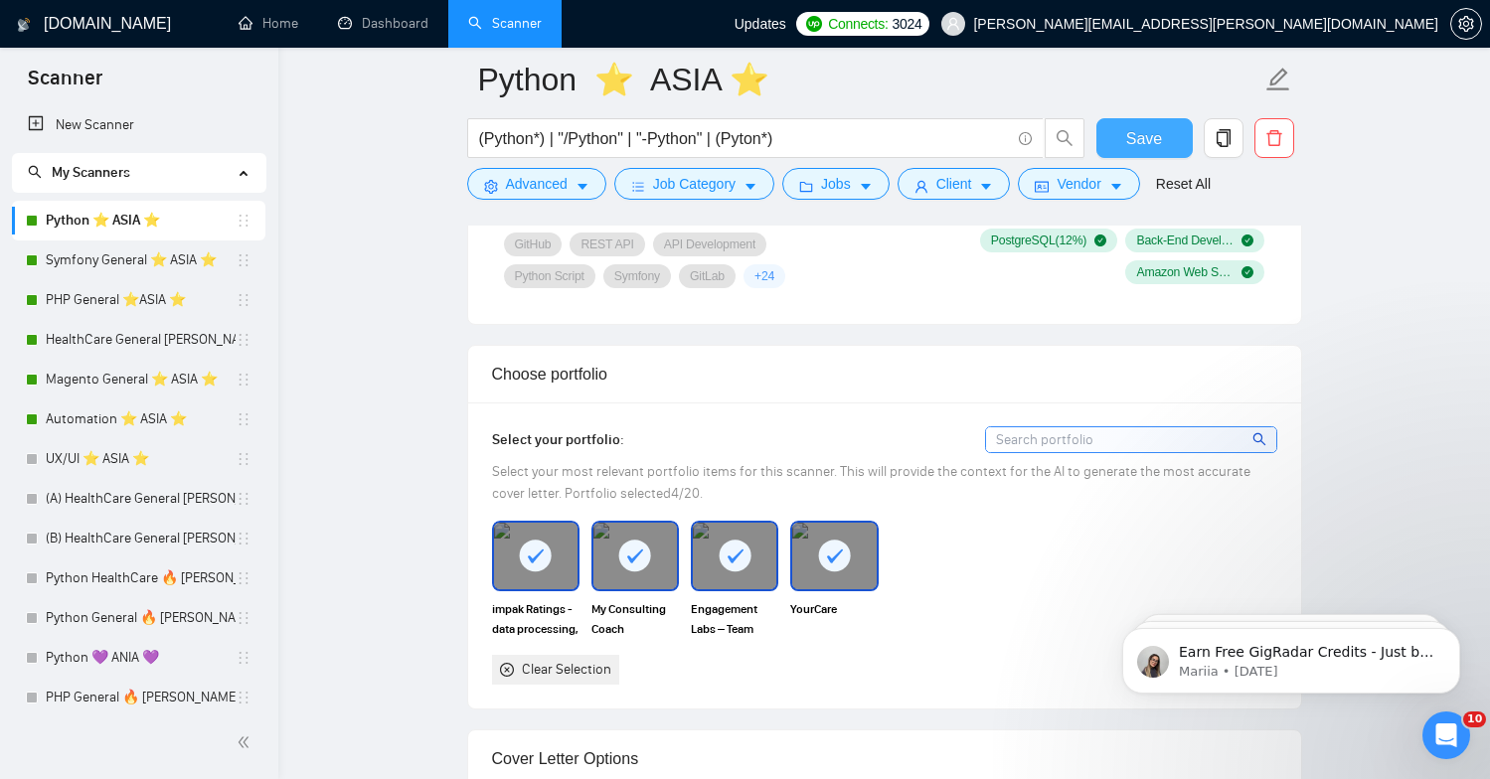
click at [1127, 131] on span "Save" at bounding box center [1144, 138] width 36 height 25
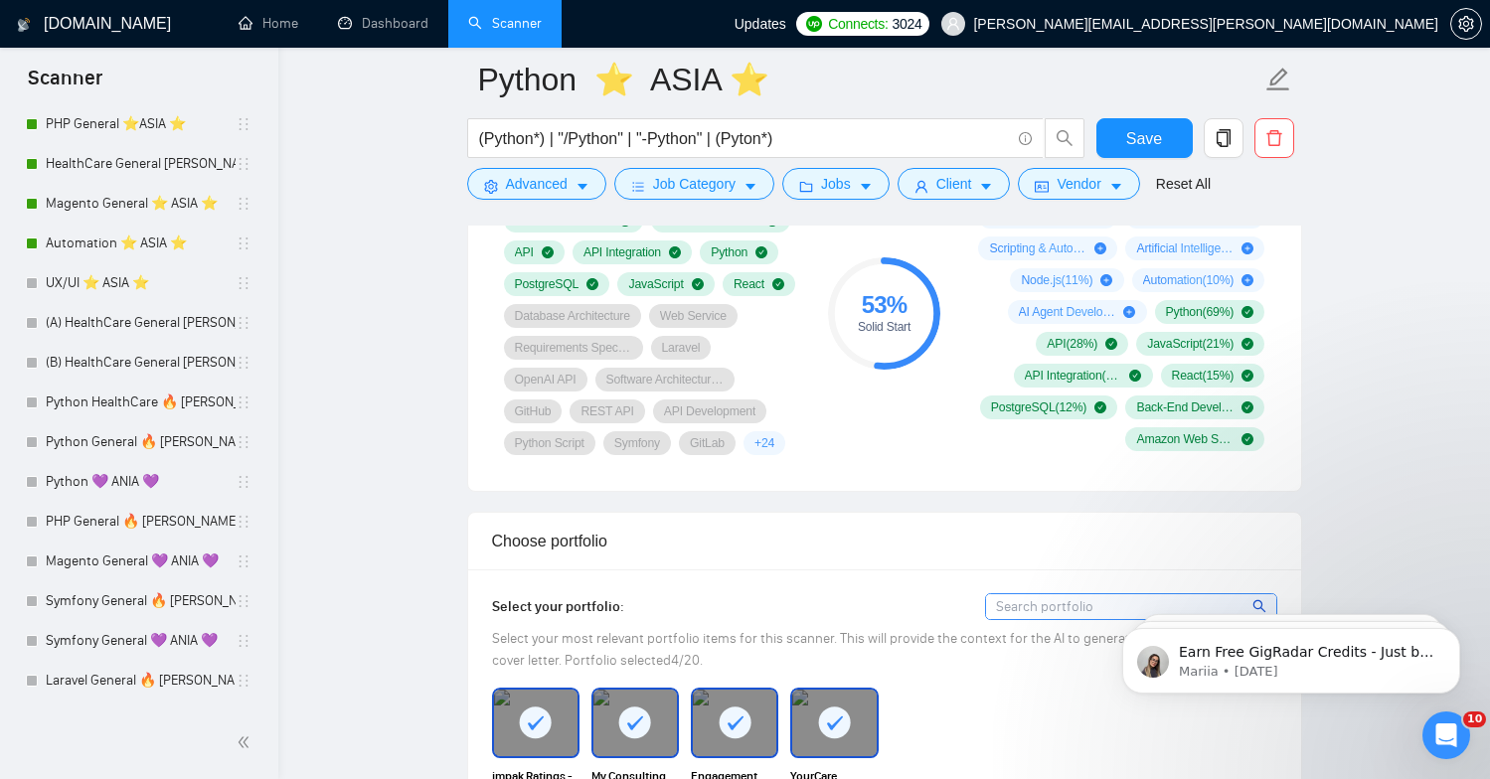
scroll to position [1484, 0]
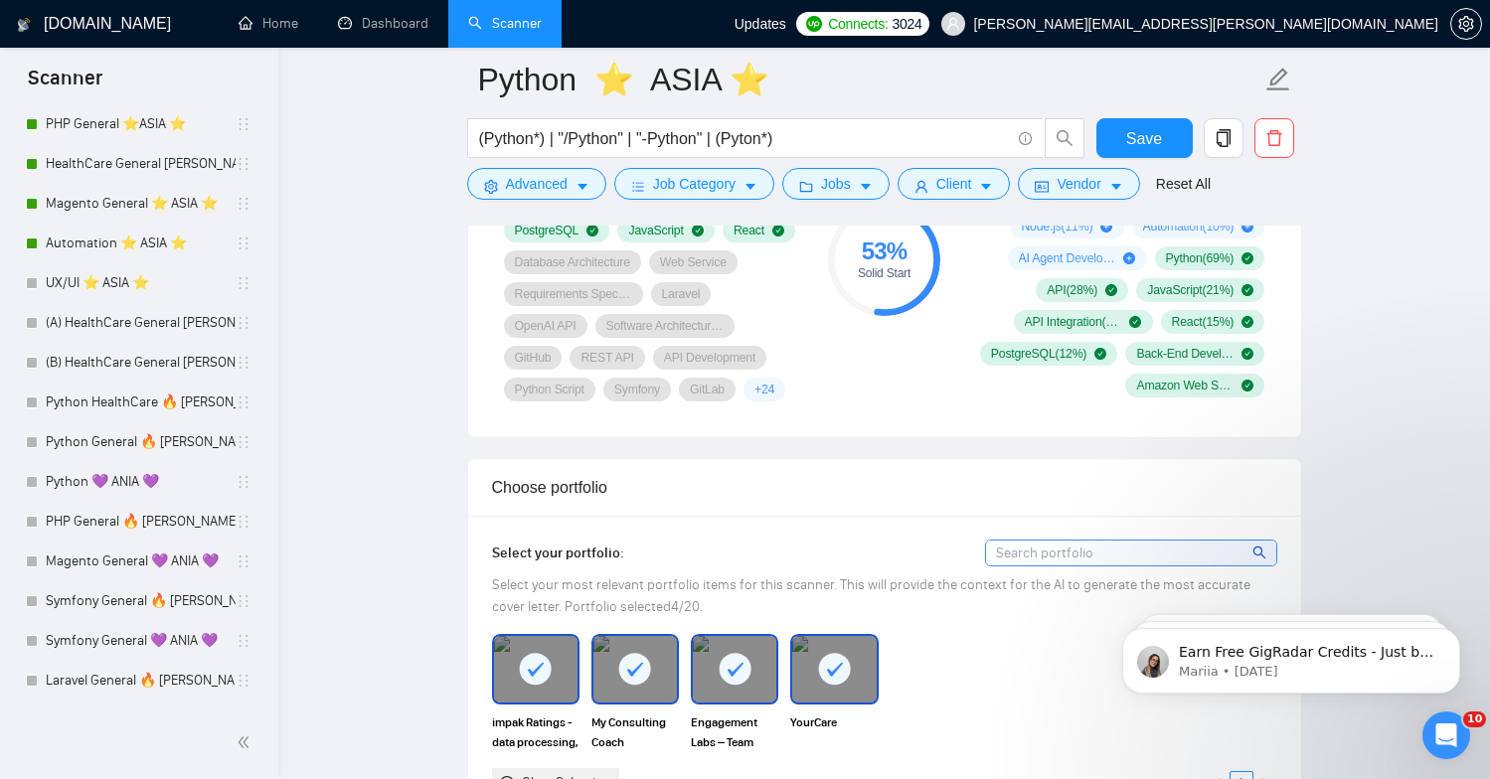
click at [72, 28] on h1 "[DOMAIN_NAME]" at bounding box center [107, 24] width 127 height 48
